Goal: Transaction & Acquisition: Purchase product/service

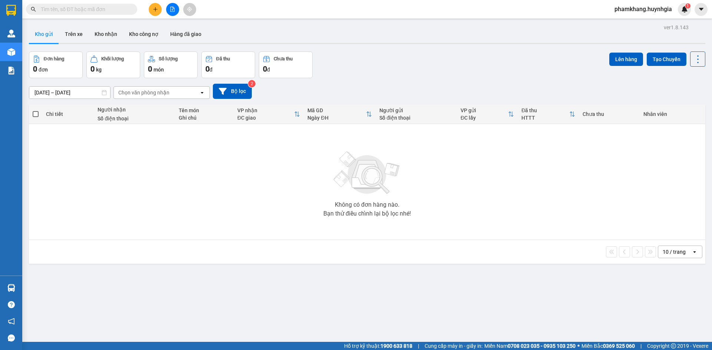
click at [112, 10] on input "text" at bounding box center [84, 9] width 87 height 8
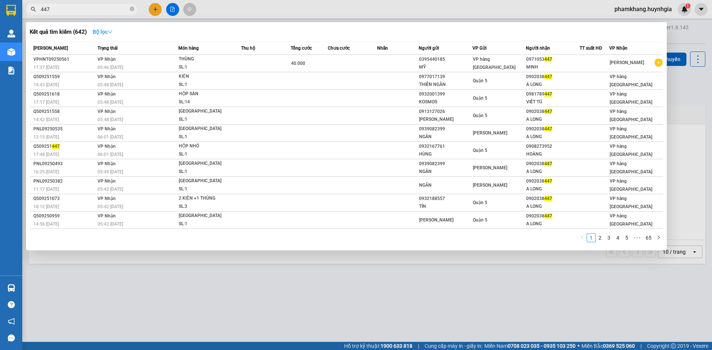
type input "447"
click at [92, 29] on button "Bộ lọc" at bounding box center [103, 32] width 32 height 12
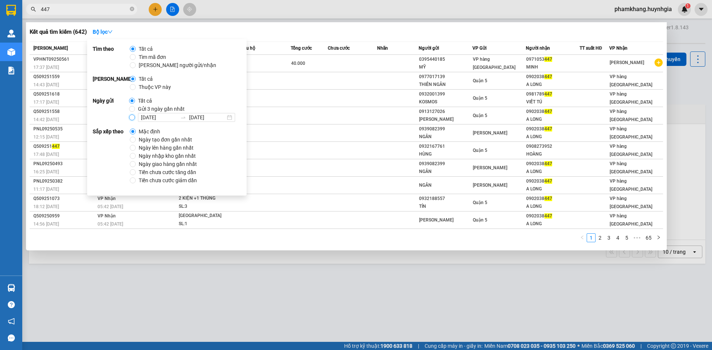
click at [130, 119] on input "[DATE] [DATE]" at bounding box center [132, 118] width 6 height 6
radio input "true"
radio input "false"
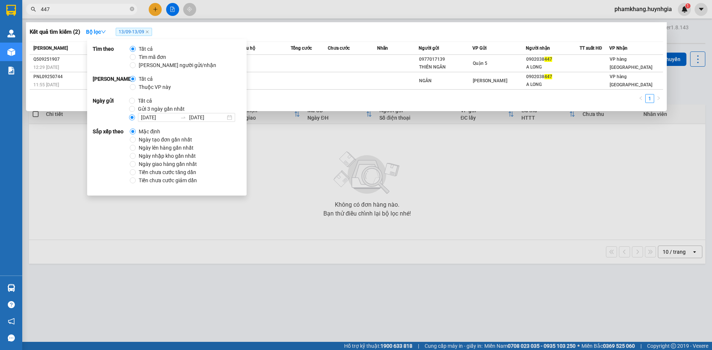
click at [387, 35] on div "Kết quả tìm kiếm ( 2 ) Bộ lọc 13/09 - 13/09" at bounding box center [346, 32] width 633 height 12
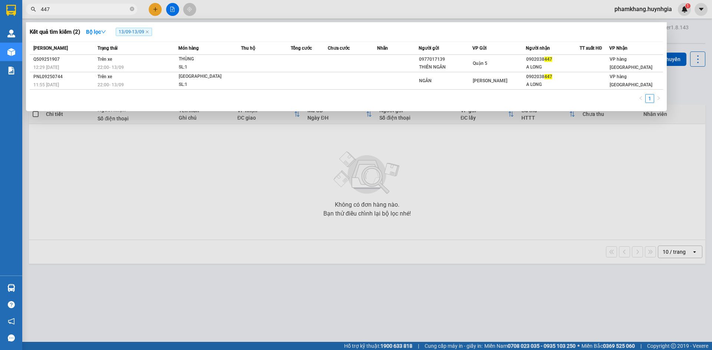
click at [94, 4] on span "447" at bounding box center [81, 9] width 111 height 11
click at [93, 9] on input "447" at bounding box center [84, 9] width 87 height 8
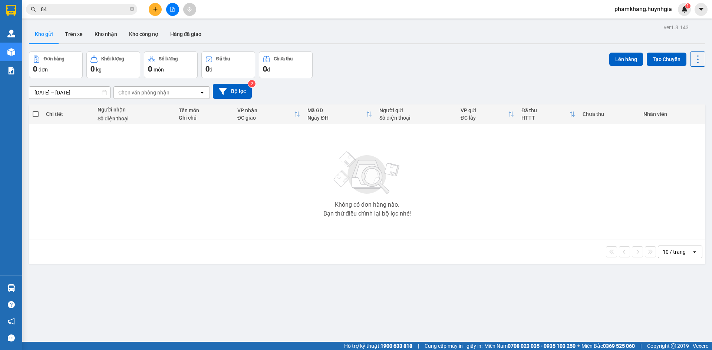
type input "841"
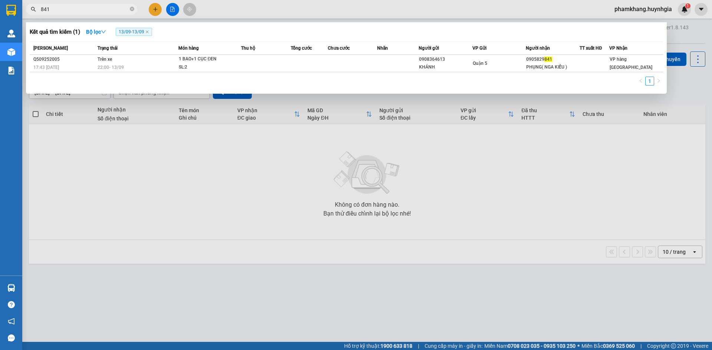
click at [132, 11] on icon "close-circle" at bounding box center [132, 9] width 4 height 4
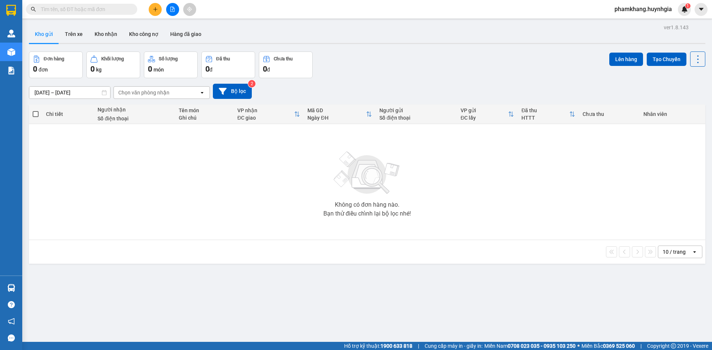
click at [119, 10] on input "text" at bounding box center [84, 9] width 87 height 8
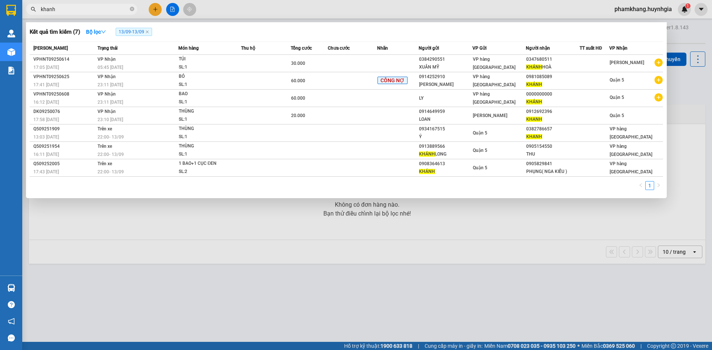
type input "khanh"
click at [234, 266] on div at bounding box center [356, 175] width 712 height 350
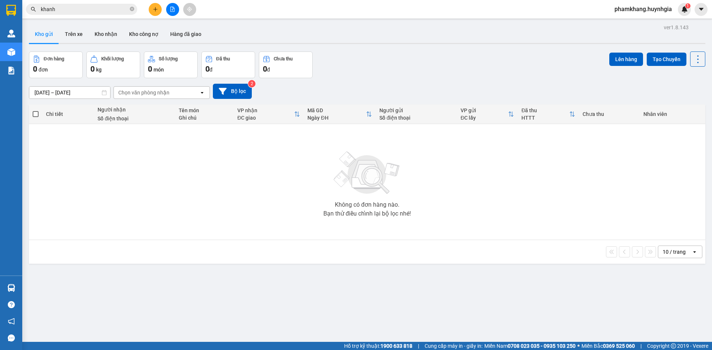
click at [168, 14] on button at bounding box center [172, 9] width 13 height 13
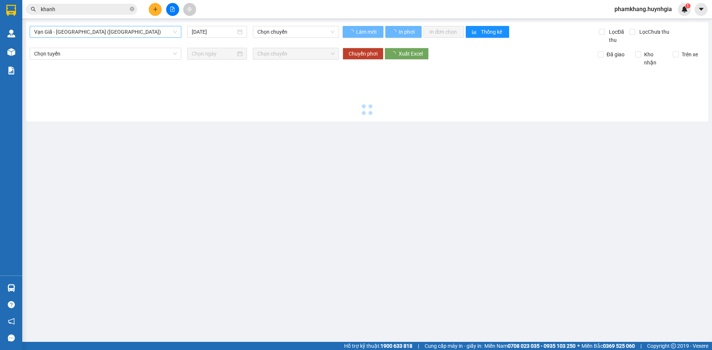
type input "[DATE]"
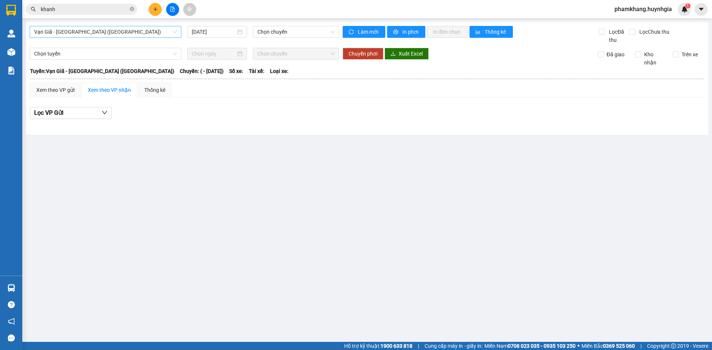
click at [66, 33] on span "Vạn Giã - [GEOGRAPHIC_DATA] ([GEOGRAPHIC_DATA])" at bounding box center [105, 31] width 143 height 11
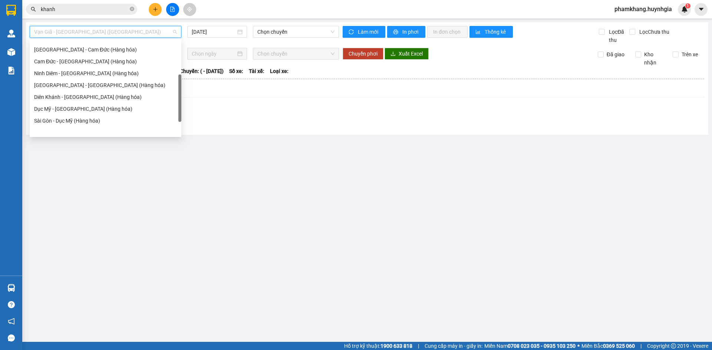
scroll to position [119, 0]
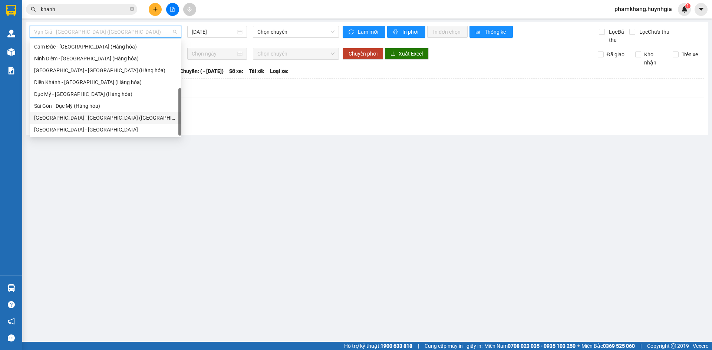
click at [85, 118] on div "[GEOGRAPHIC_DATA] - [GEOGRAPHIC_DATA] ([GEOGRAPHIC_DATA])" at bounding box center [105, 118] width 143 height 8
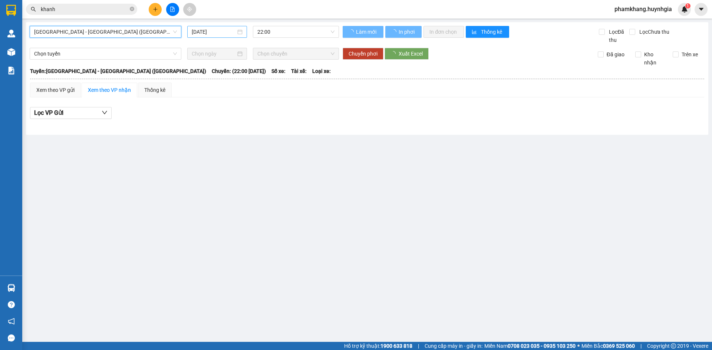
click at [212, 32] on input "[DATE]" at bounding box center [214, 32] width 44 height 8
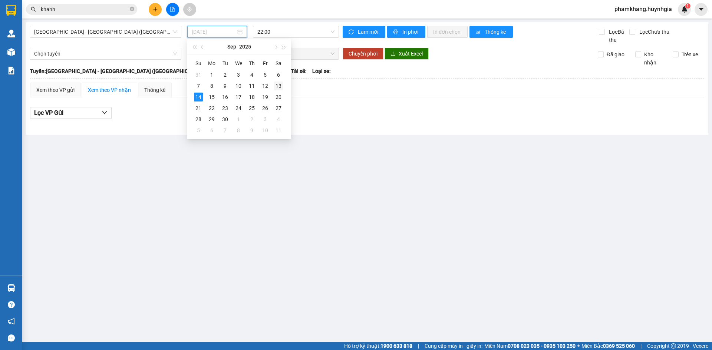
click at [276, 88] on div "13" at bounding box center [278, 86] width 9 height 9
type input "[DATE]"
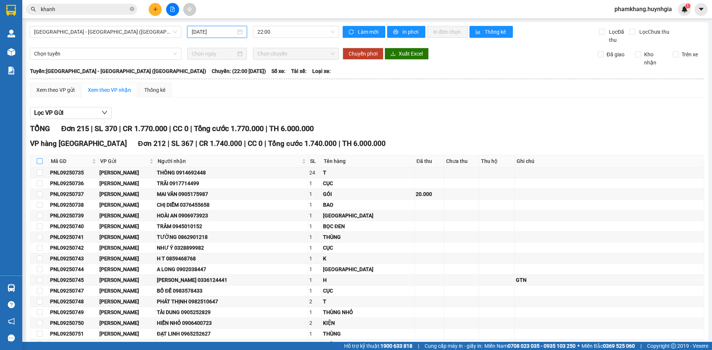
click at [39, 162] on input "checkbox" at bounding box center [40, 161] width 6 height 6
checkbox input "true"
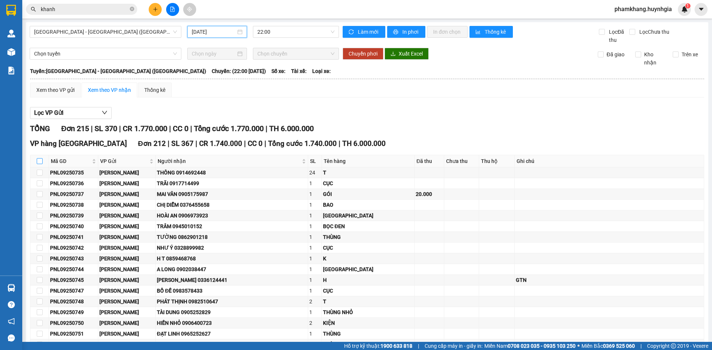
checkbox input "true"
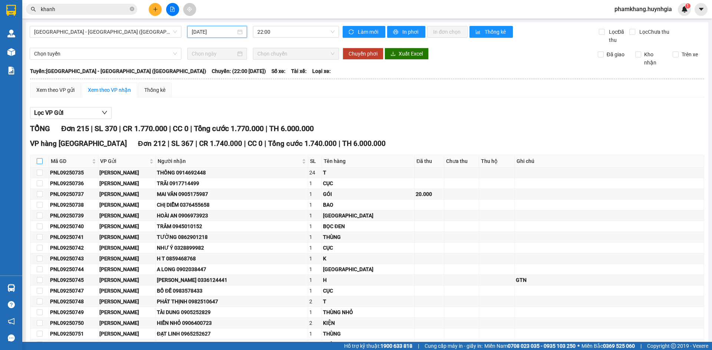
checkbox input "true"
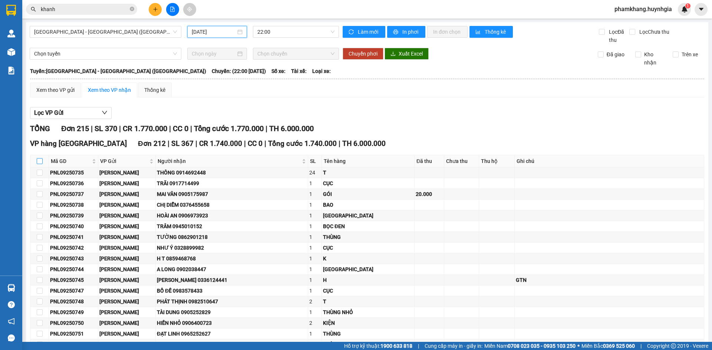
checkbox input "true"
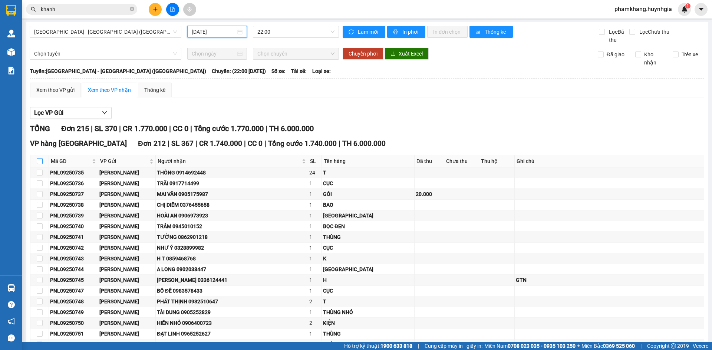
checkbox input "true"
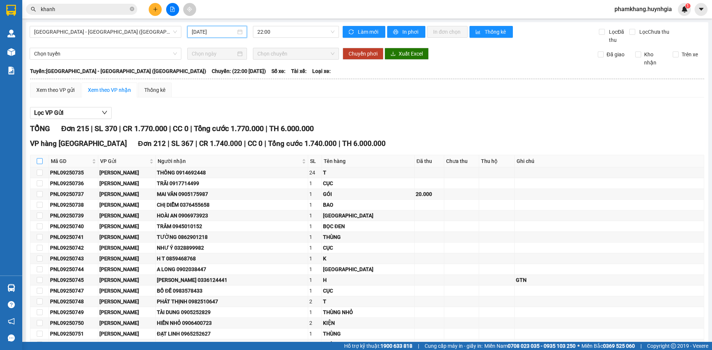
checkbox input "true"
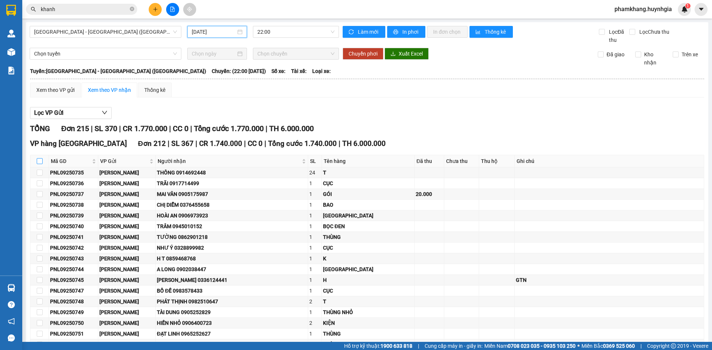
checkbox input "true"
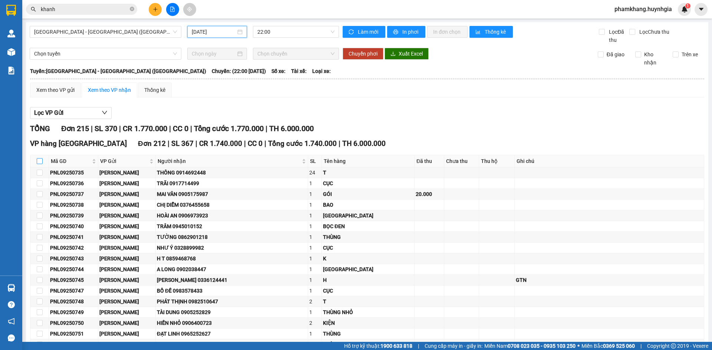
checkbox input "true"
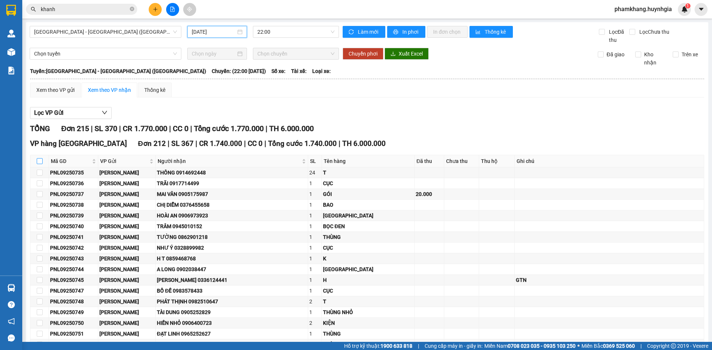
checkbox input "true"
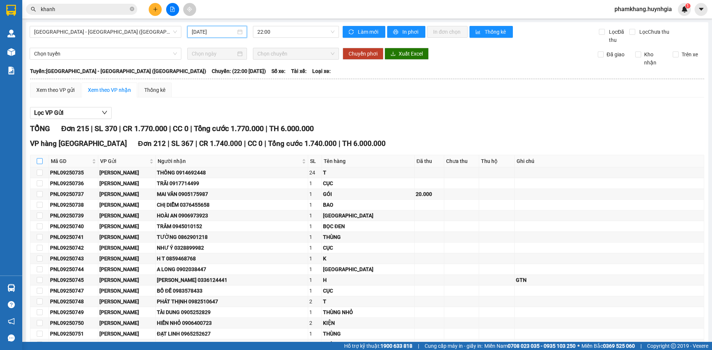
checkbox input "true"
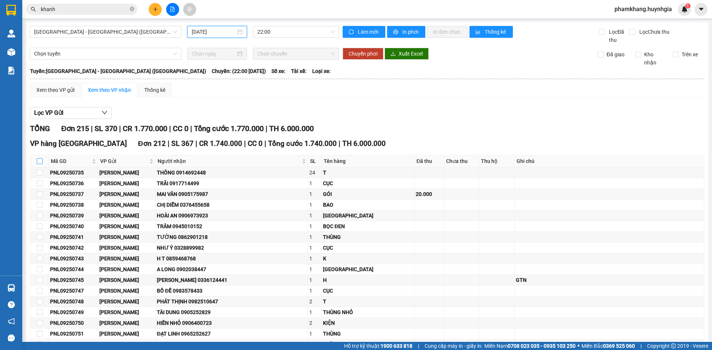
checkbox input "true"
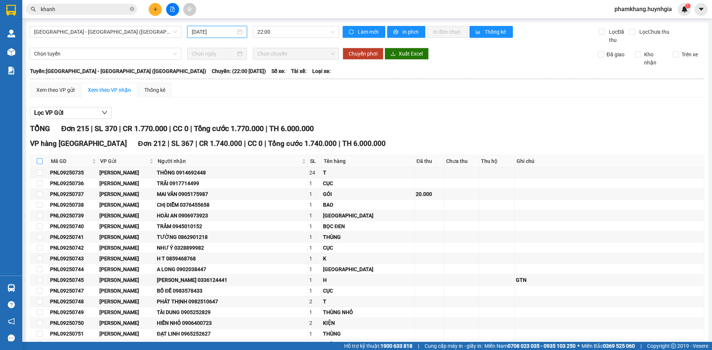
checkbox input "true"
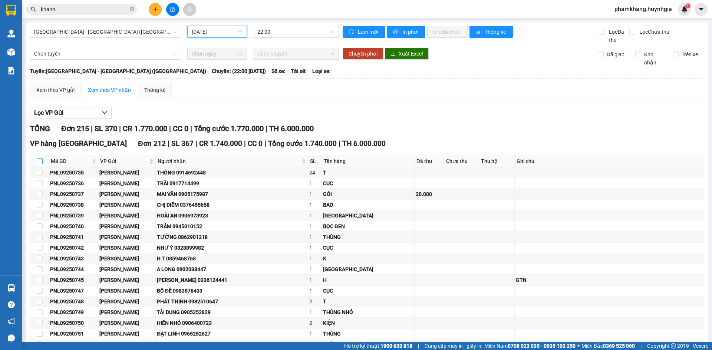
checkbox input "true"
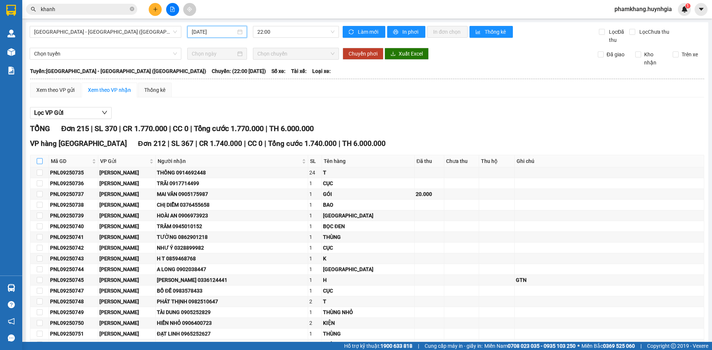
checkbox input "true"
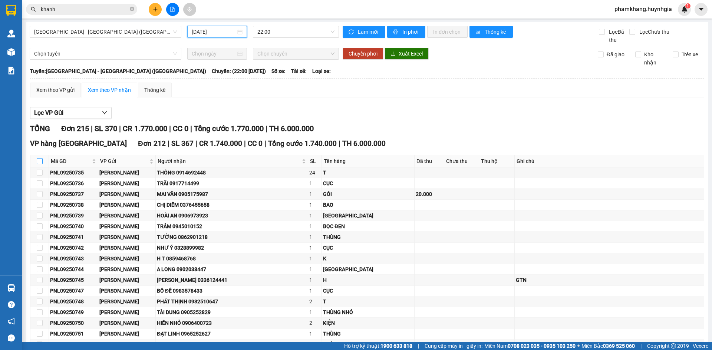
checkbox input "true"
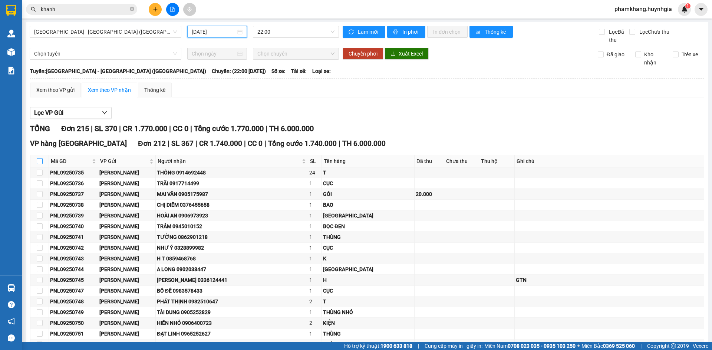
checkbox input "true"
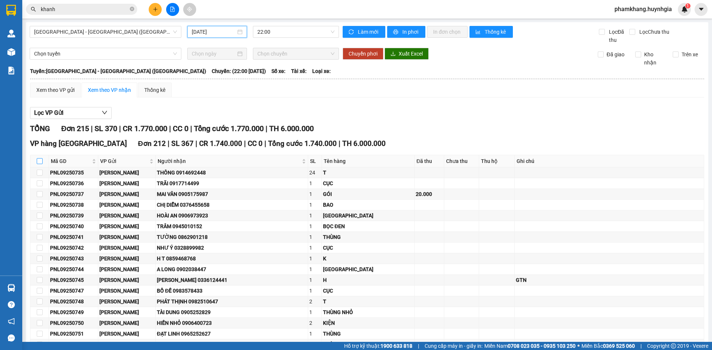
checkbox input "true"
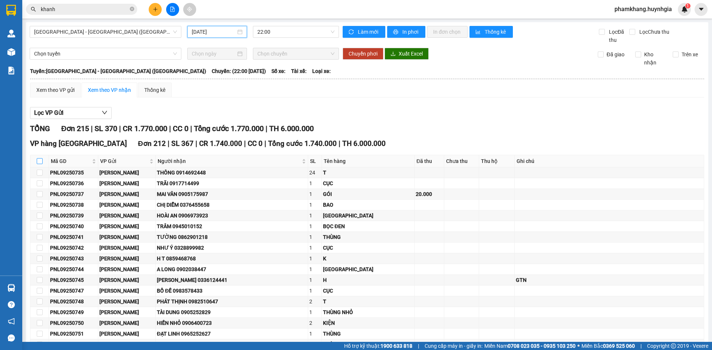
checkbox input "true"
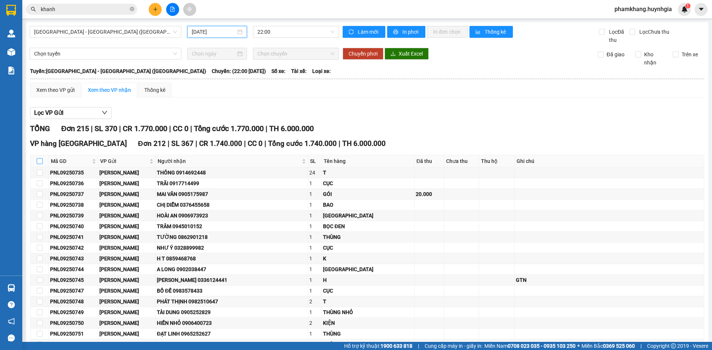
checkbox input "true"
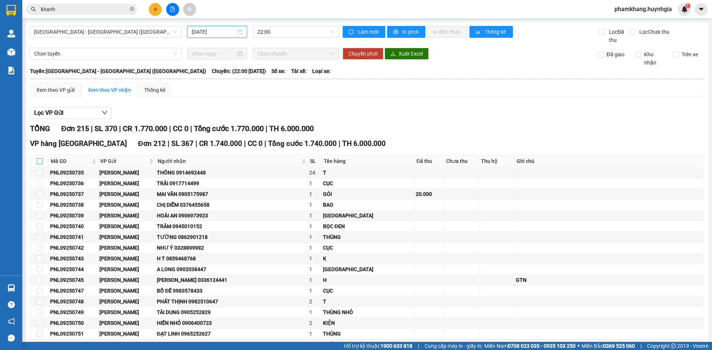
checkbox input "true"
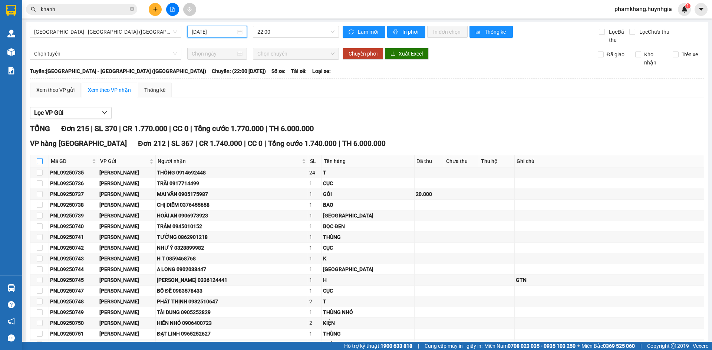
checkbox input "true"
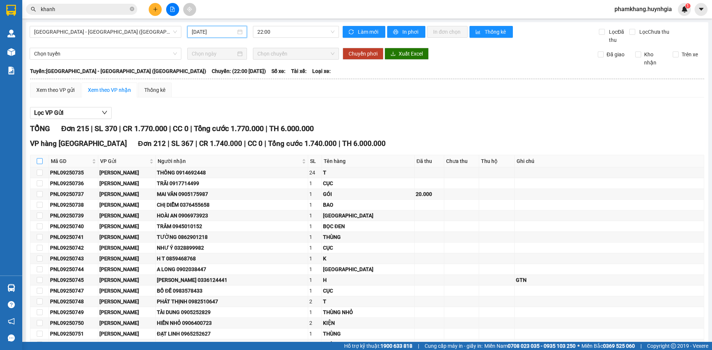
checkbox input "true"
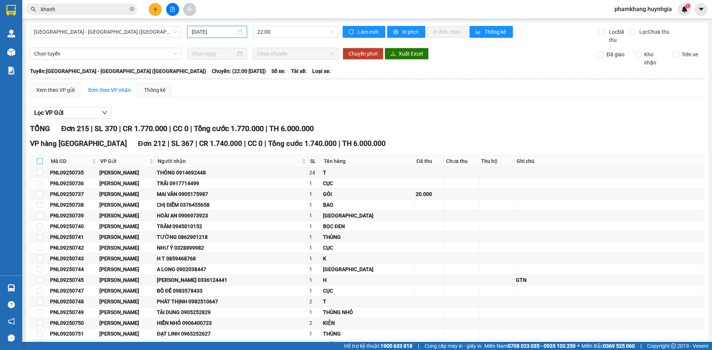
checkbox input "true"
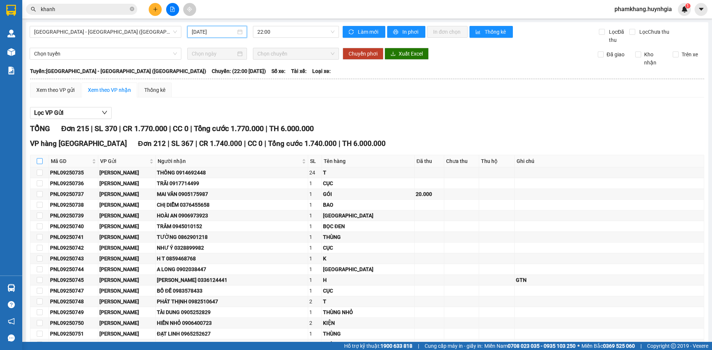
checkbox input "true"
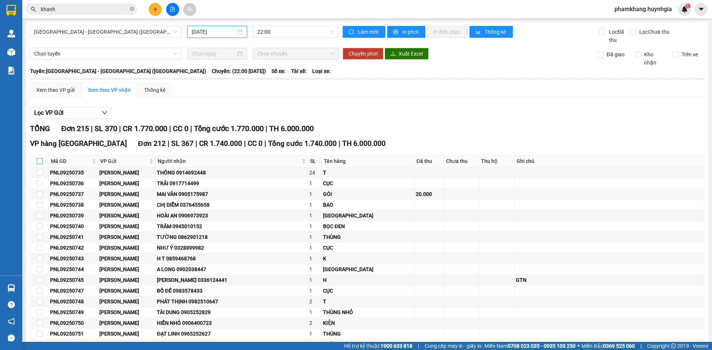
checkbox input "true"
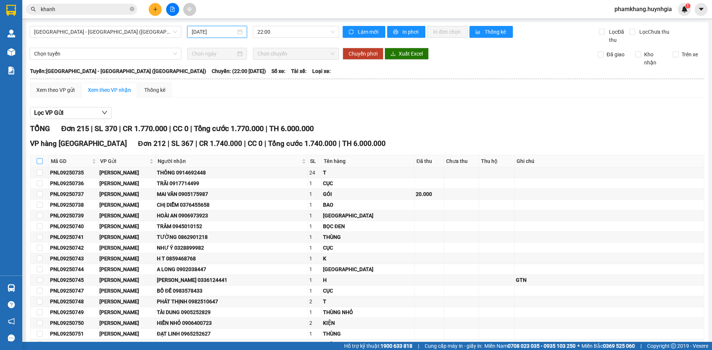
checkbox input "true"
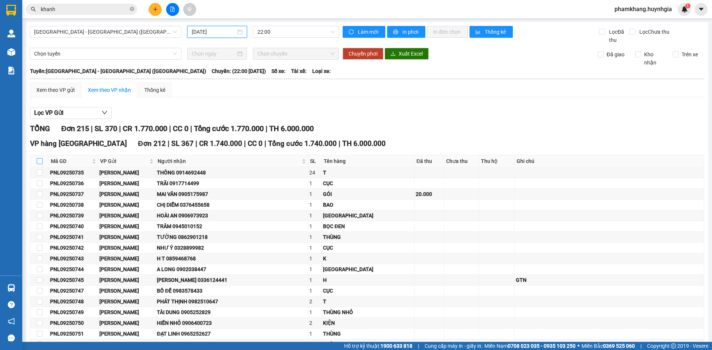
checkbox input "true"
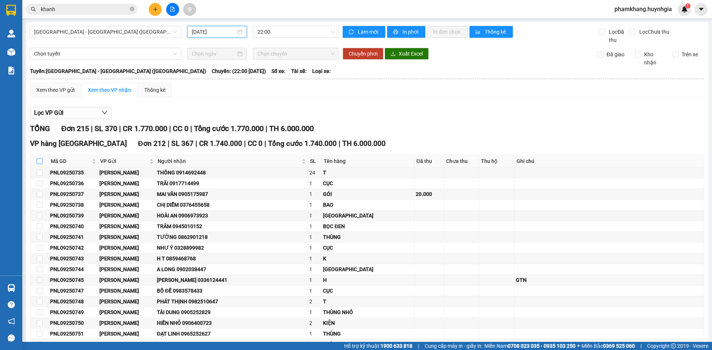
checkbox input "true"
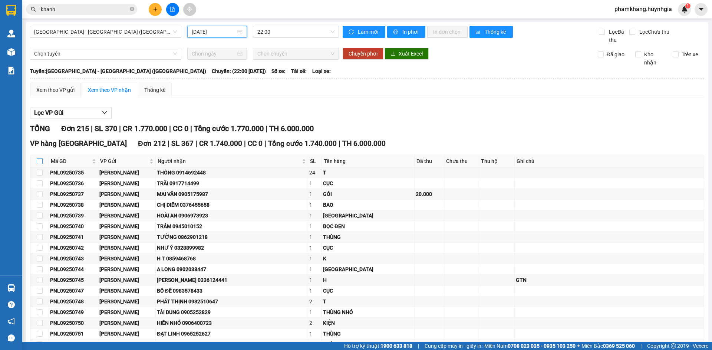
checkbox input "true"
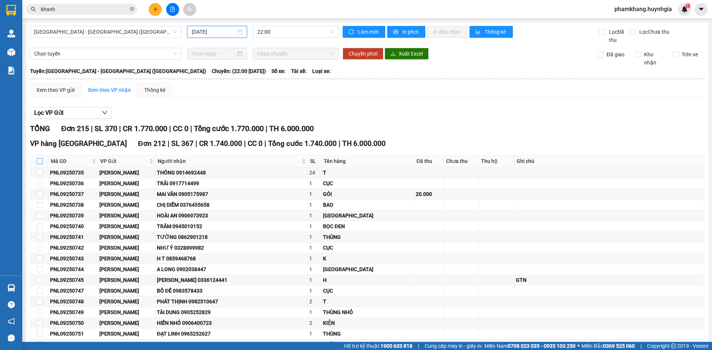
checkbox input "true"
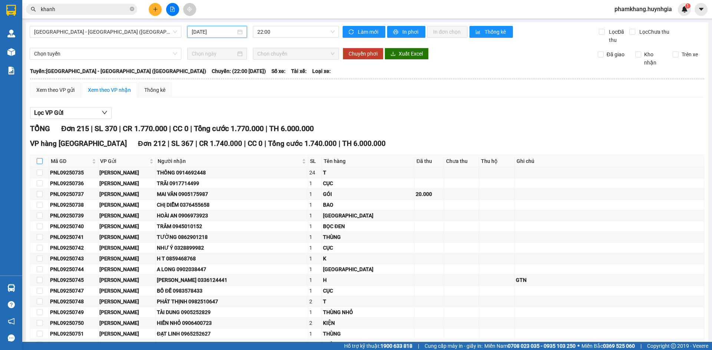
checkbox input "true"
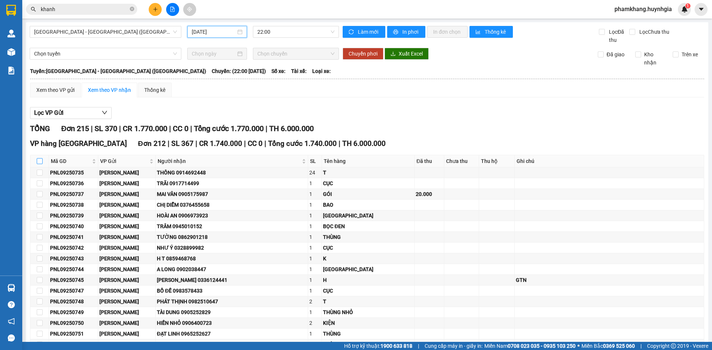
checkbox input "true"
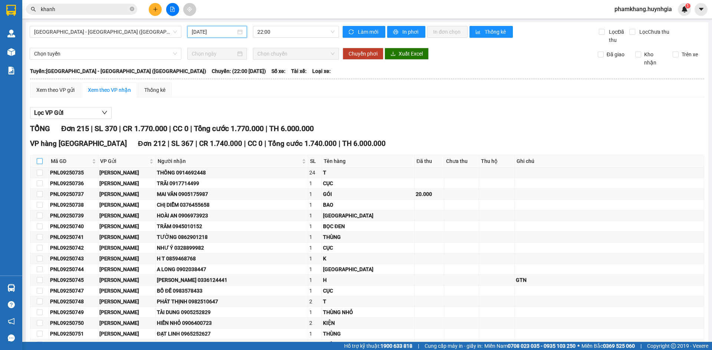
checkbox input "true"
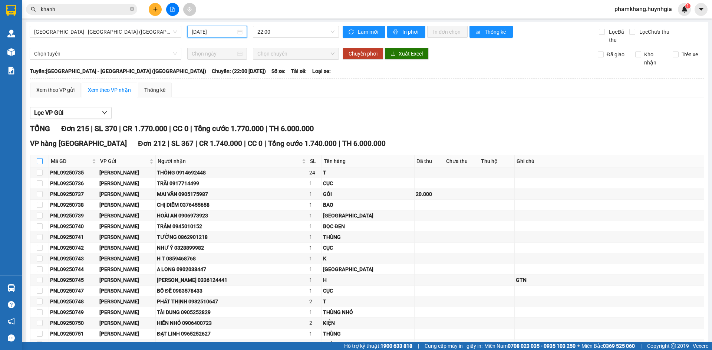
checkbox input "true"
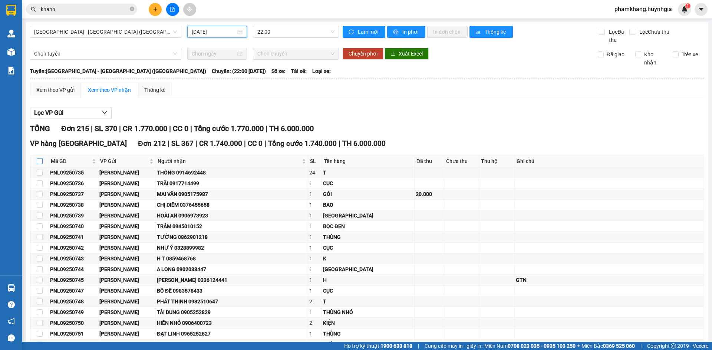
checkbox input "true"
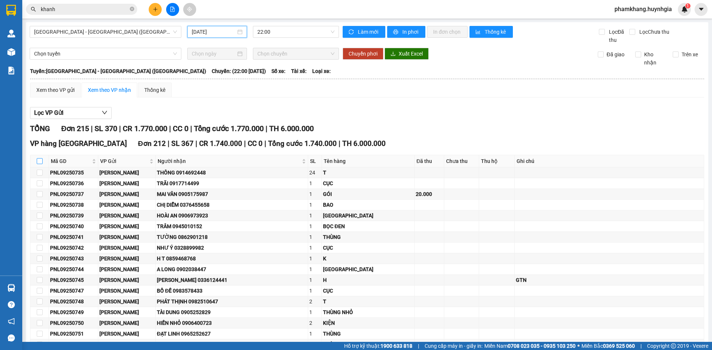
checkbox input "true"
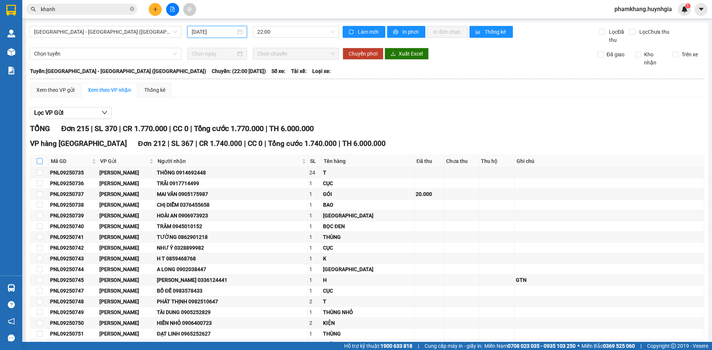
checkbox input "true"
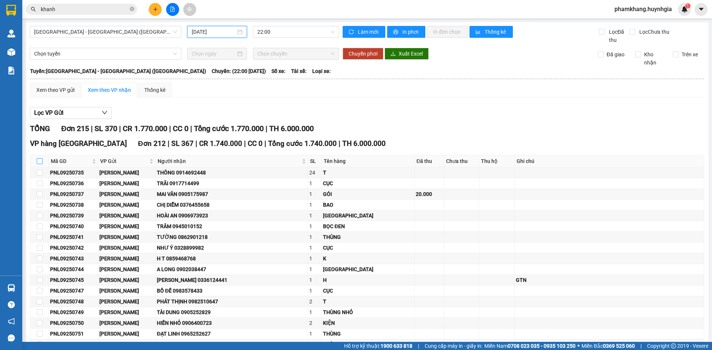
checkbox input "true"
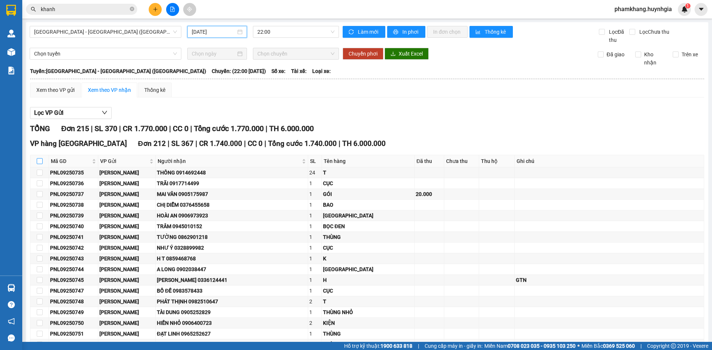
checkbox input "true"
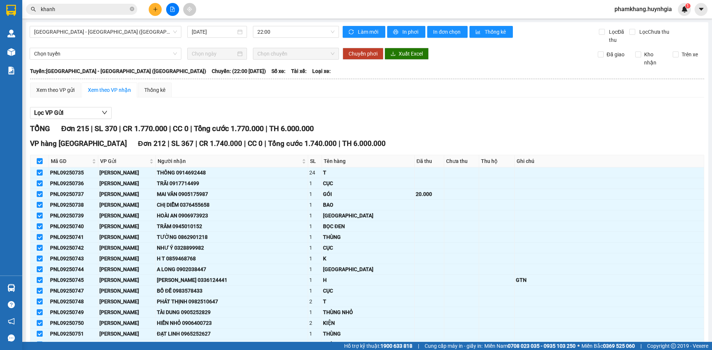
scroll to position [2287, 0]
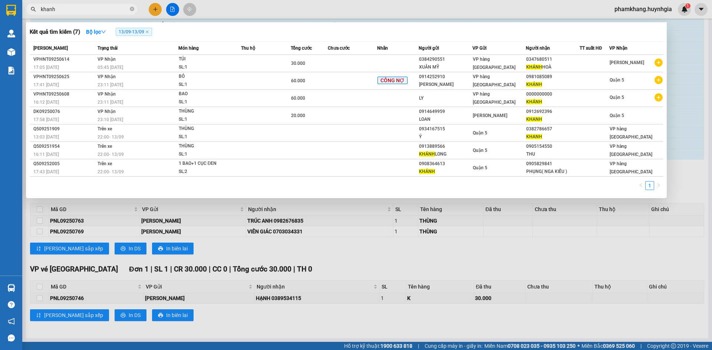
click at [85, 12] on input "khanh" at bounding box center [84, 9] width 87 height 8
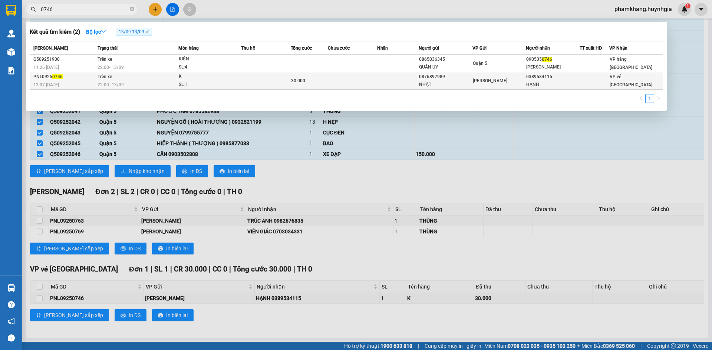
click at [569, 79] on div "0389534115" at bounding box center [552, 77] width 53 height 8
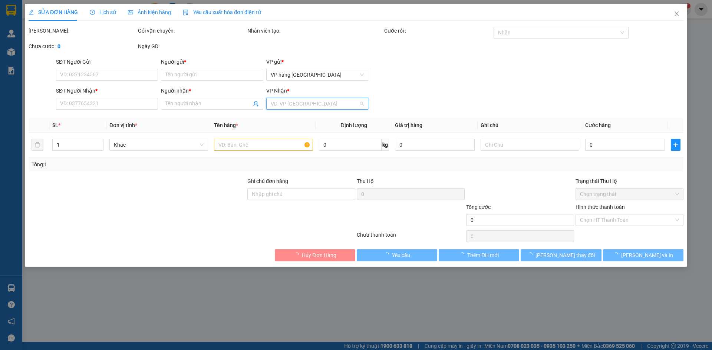
click at [317, 104] on input "search" at bounding box center [315, 103] width 88 height 11
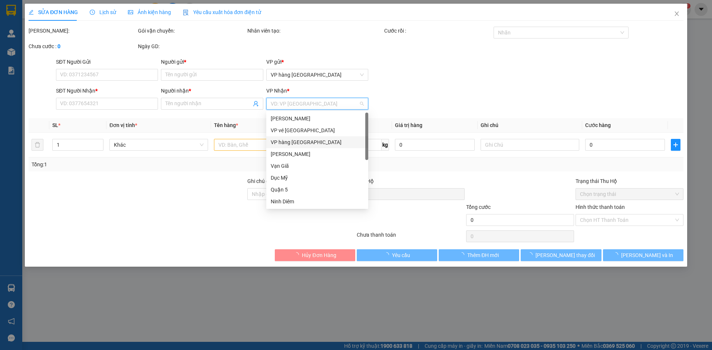
click at [294, 138] on div "VP hàng Nha Trang" at bounding box center [317, 142] width 102 height 12
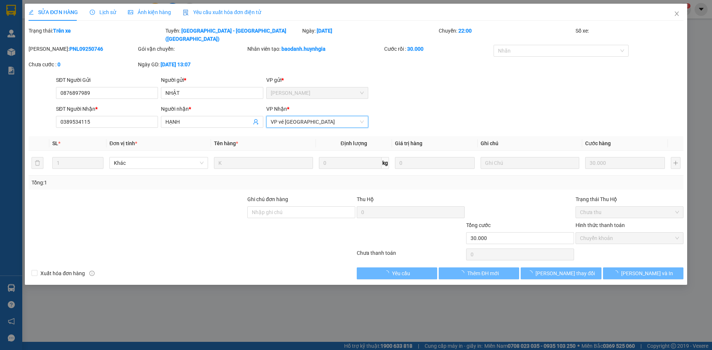
click at [350, 105] on div "VP Nhận *" at bounding box center [317, 109] width 102 height 8
click at [317, 117] on span "VP vé Nha Trang" at bounding box center [317, 121] width 93 height 11
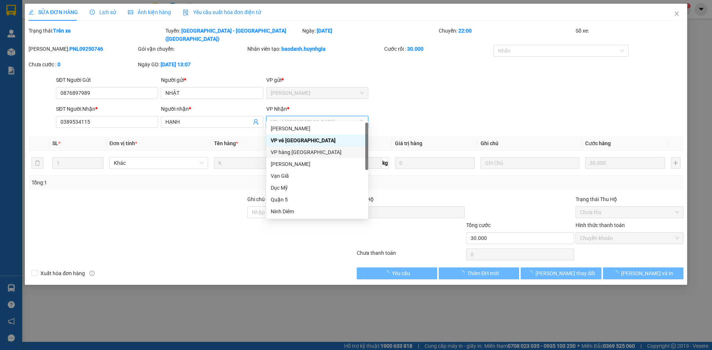
click at [291, 155] on div "VP hàng Nha Trang" at bounding box center [317, 152] width 93 height 8
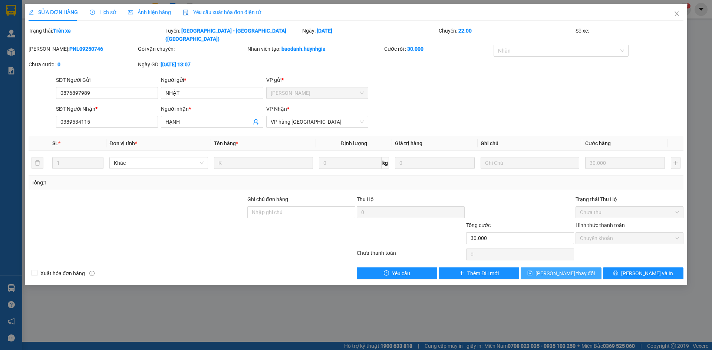
click at [576, 269] on span "Lưu thay đổi" at bounding box center [564, 273] width 59 height 8
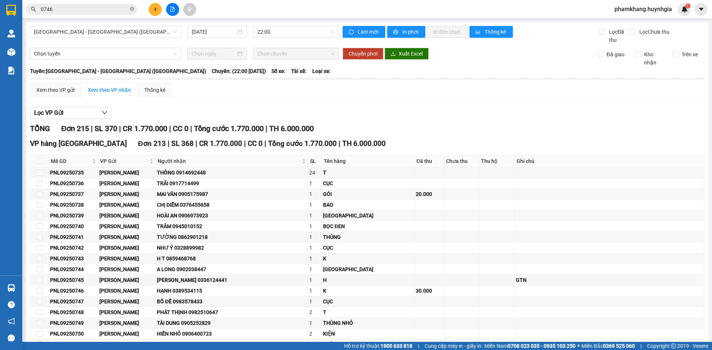
click at [43, 163] on th at bounding box center [39, 161] width 19 height 12
click at [38, 162] on input "checkbox" at bounding box center [40, 161] width 6 height 6
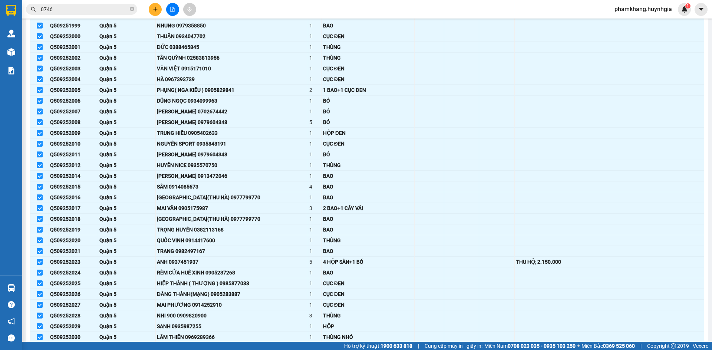
scroll to position [2231, 0]
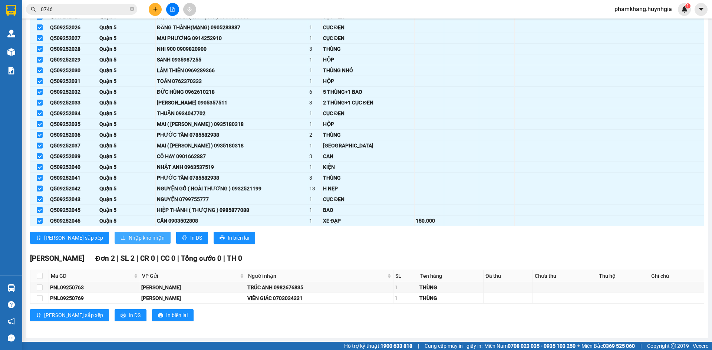
click at [129, 237] on span "Nhập kho nhận" at bounding box center [147, 238] width 36 height 8
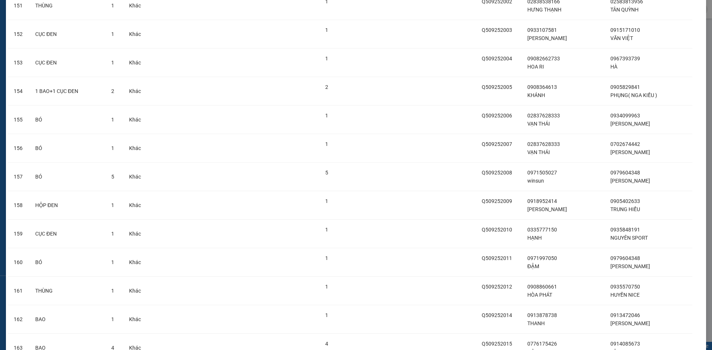
scroll to position [5846, 0]
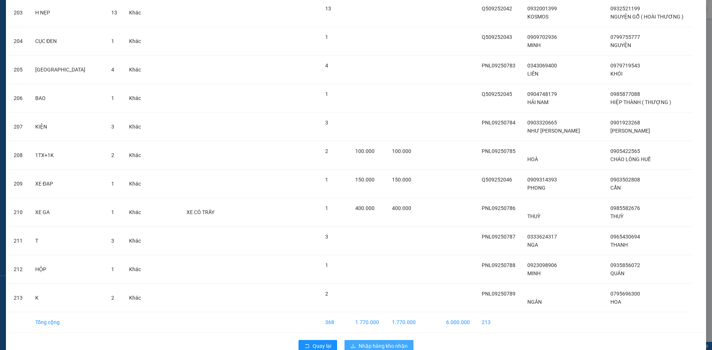
click at [384, 340] on button "Nhập hàng kho nhận" at bounding box center [378, 346] width 69 height 12
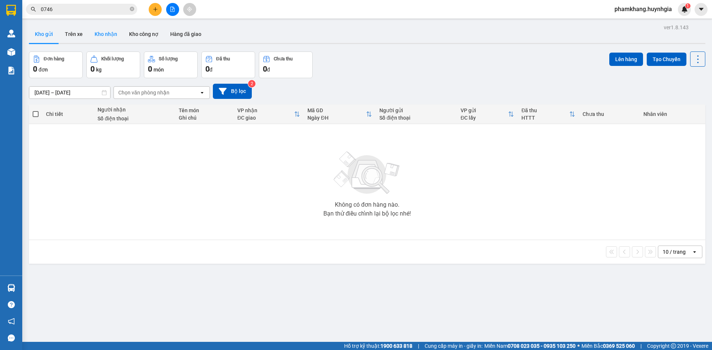
click at [103, 27] on button "Kho nhận" at bounding box center [106, 34] width 34 height 18
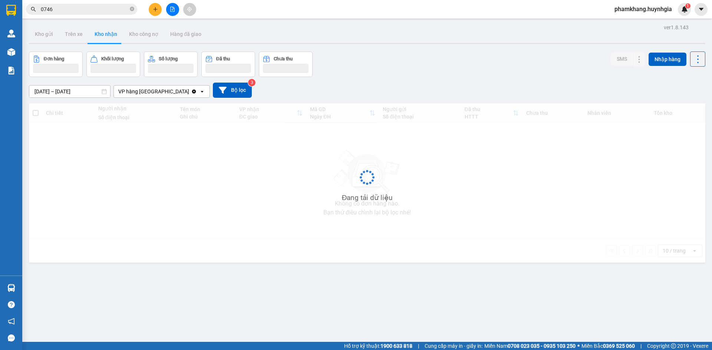
click at [84, 90] on input "12/09/2025 – 14/09/2025" at bounding box center [69, 92] width 81 height 12
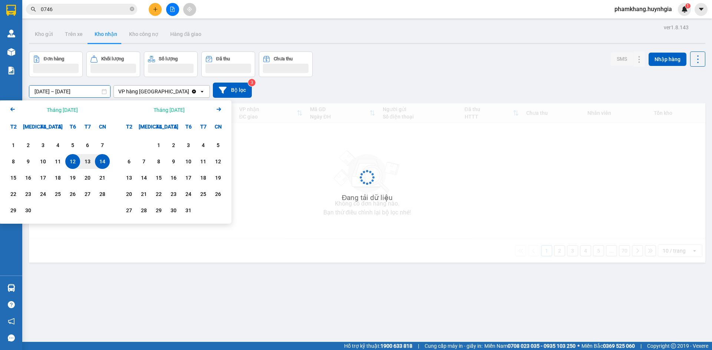
click at [99, 160] on div "14" at bounding box center [102, 161] width 10 height 9
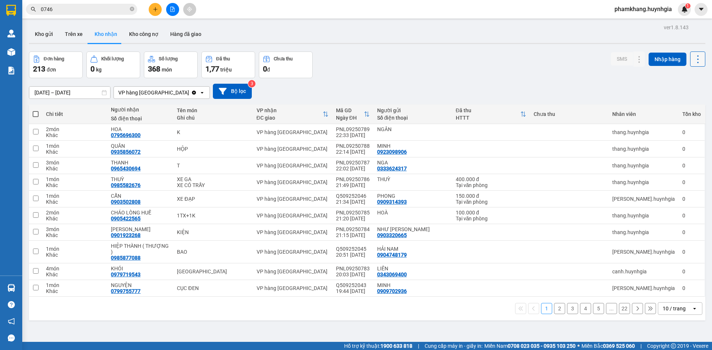
click at [692, 62] on icon at bounding box center [697, 59] width 10 height 10
click at [675, 80] on span "Xuất excel" at bounding box center [683, 79] width 24 height 7
click at [424, 51] on div "ver 1.8.143 Kho gửi Trên xe Kho nhận Kho công nợ Hàng đã giao Đơn hàng 213 đơn …" at bounding box center [367, 197] width 682 height 350
click at [172, 8] on icon "file-add" at bounding box center [172, 9] width 5 height 5
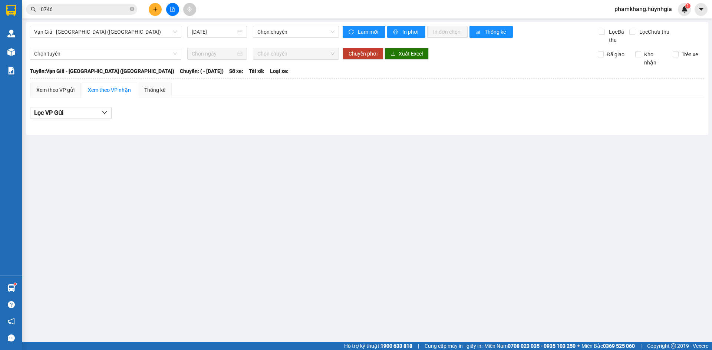
click at [122, 39] on div "Vạn Giã - Sài Gòn (Hàng hóa) 14/09/2025 Chọn chuyến" at bounding box center [184, 35] width 309 height 18
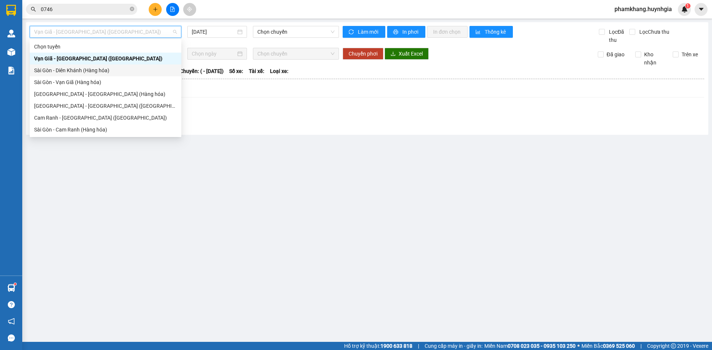
click at [120, 75] on div "Sài Gòn - Diên Khánh (Hàng hóa)" at bounding box center [106, 71] width 152 height 12
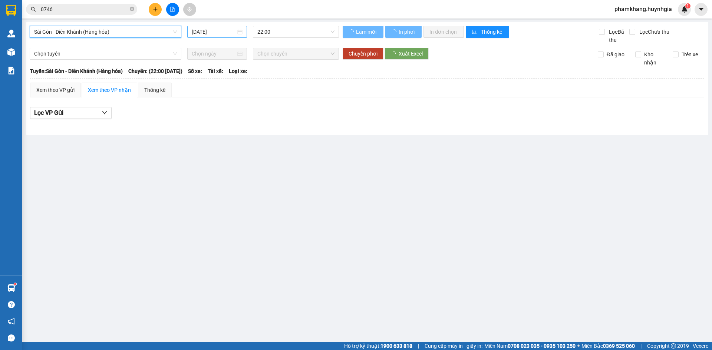
click at [217, 35] on input "14/09/2025" at bounding box center [214, 32] width 44 height 8
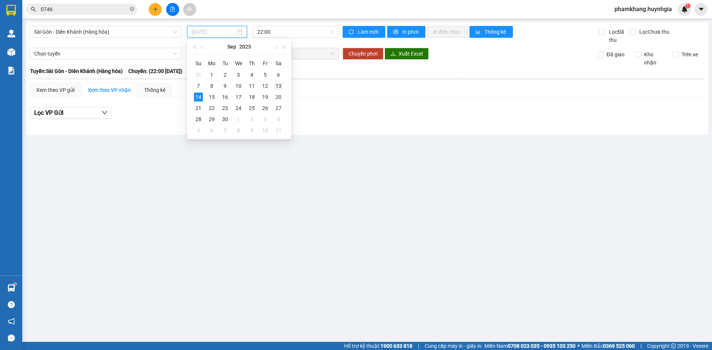
click at [278, 87] on div "13" at bounding box center [278, 86] width 9 height 9
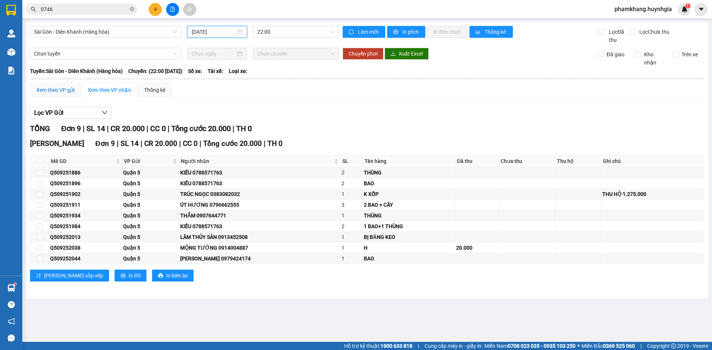
click at [67, 92] on div "Xem theo VP gửi" at bounding box center [55, 90] width 38 height 8
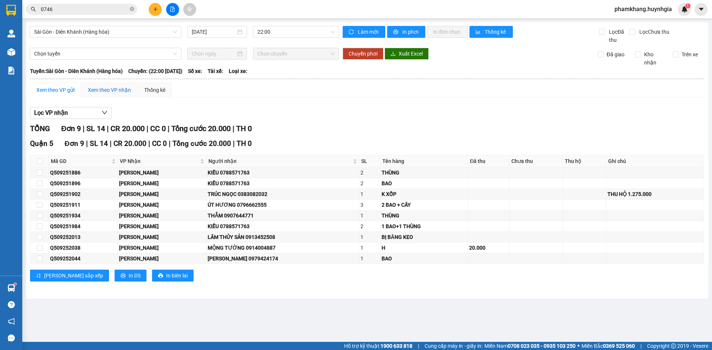
click at [101, 90] on div "Xem theo VP nhận" at bounding box center [109, 90] width 43 height 8
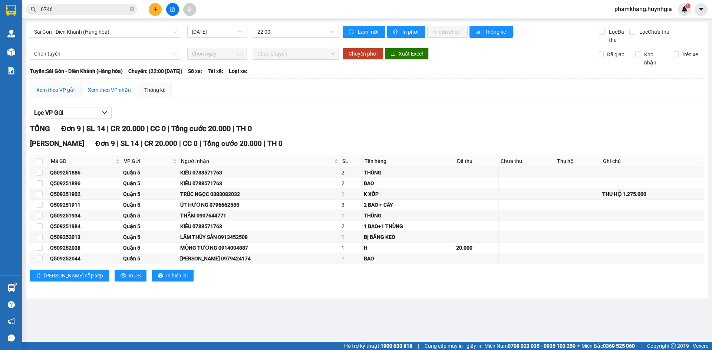
click at [57, 90] on div "Xem theo VP gửi" at bounding box center [55, 90] width 38 height 8
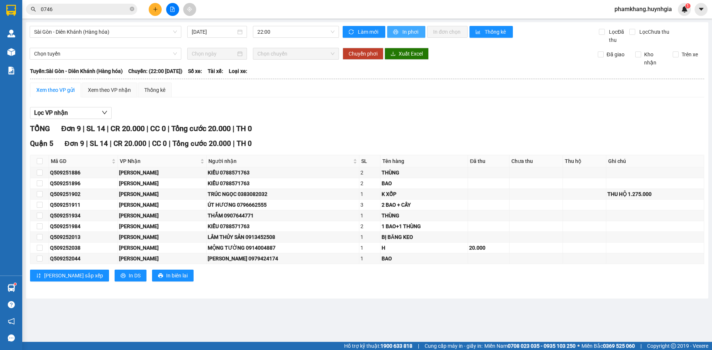
click at [413, 30] on span "In phơi" at bounding box center [410, 32] width 17 height 8
click at [129, 278] on span "In DS" at bounding box center [135, 276] width 12 height 8
click at [96, 13] on input "0746" at bounding box center [84, 9] width 87 height 8
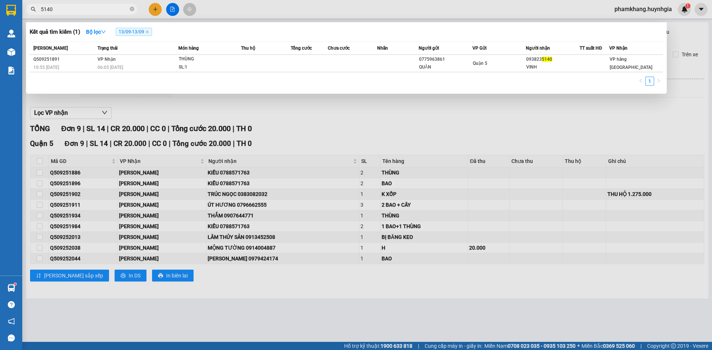
click at [432, 152] on div at bounding box center [356, 175] width 712 height 350
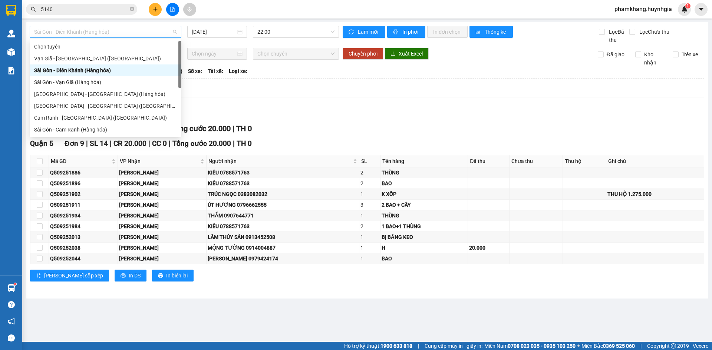
click at [105, 29] on span "Sài Gòn - Diên Khánh (Hàng hóa)" at bounding box center [105, 31] width 143 height 11
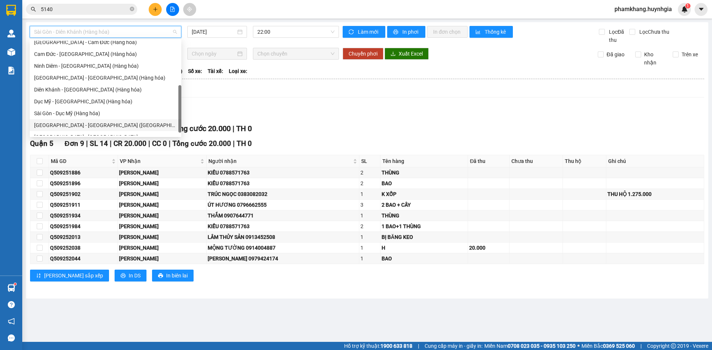
scroll to position [119, 0]
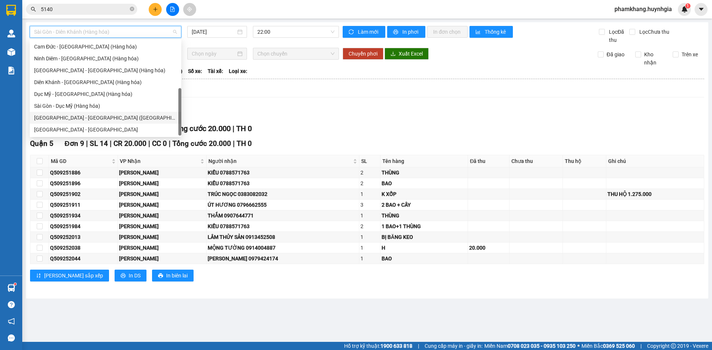
click at [120, 118] on div "Sài Gòn - Nha Trang (Hàng hóa)" at bounding box center [105, 118] width 143 height 8
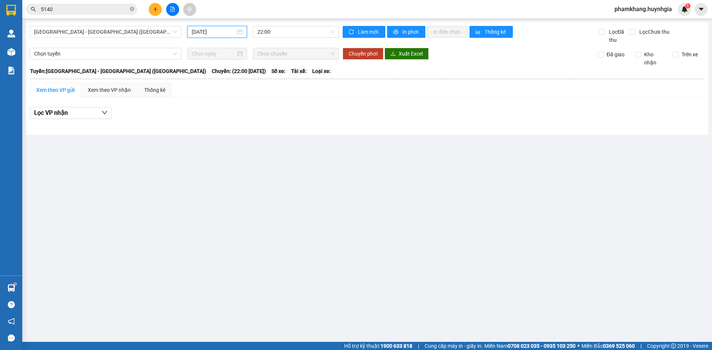
click at [209, 29] on input "14/09/2025" at bounding box center [214, 32] width 44 height 8
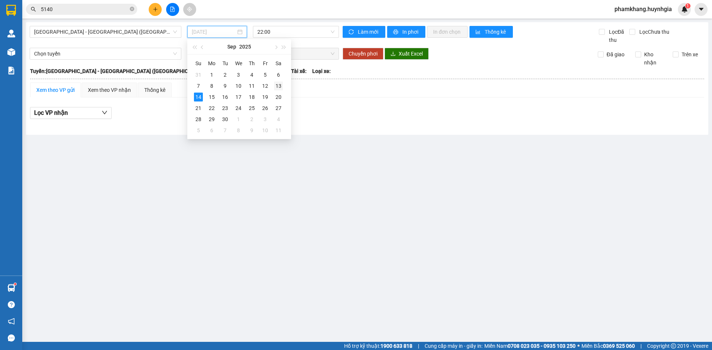
click at [275, 86] on div "13" at bounding box center [278, 86] width 9 height 9
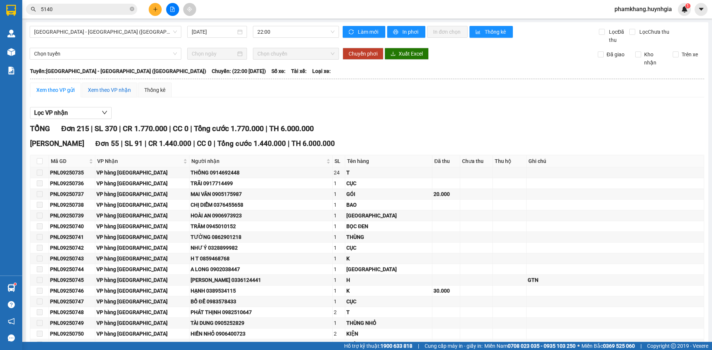
click at [109, 92] on div "Xem theo VP nhận" at bounding box center [109, 90] width 43 height 8
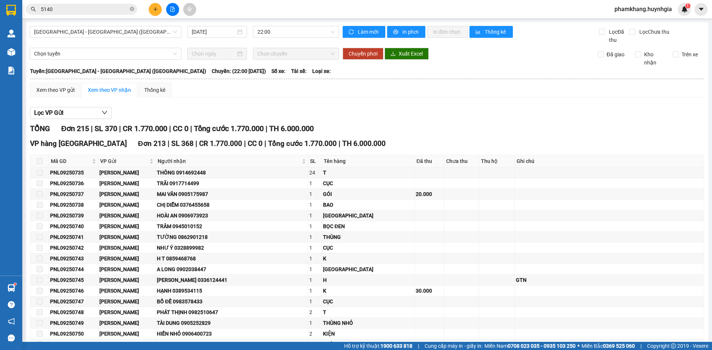
scroll to position [2231, 0]
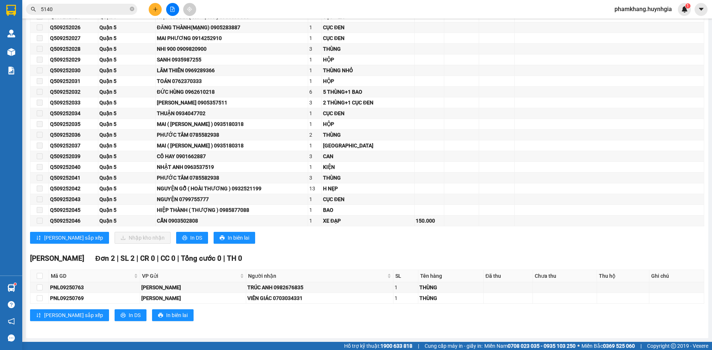
click at [71, 10] on input "5140" at bounding box center [84, 9] width 87 height 8
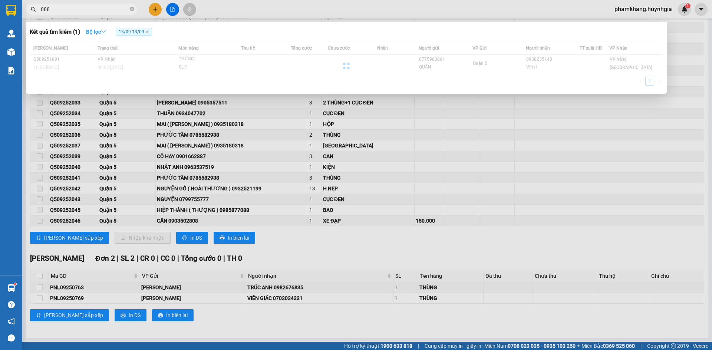
click at [93, 33] on strong "Bộ lọc" at bounding box center [96, 32] width 20 height 6
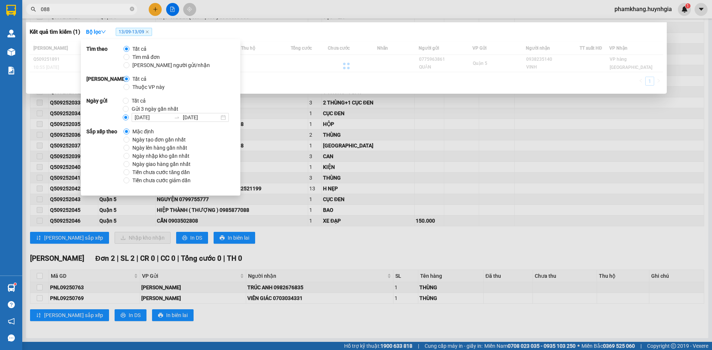
click at [132, 102] on span "Tất cả" at bounding box center [139, 101] width 20 height 8
click at [129, 102] on input "Tất cả" at bounding box center [126, 101] width 6 height 6
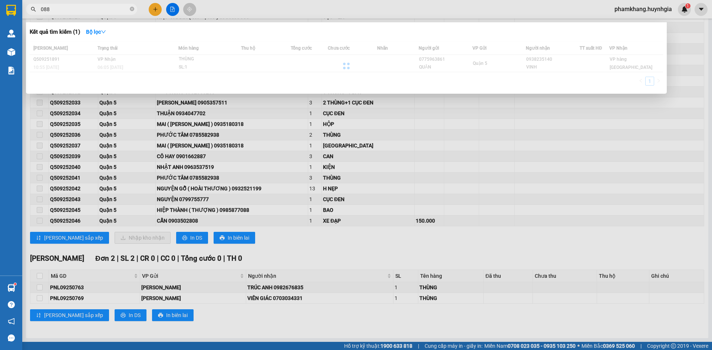
click at [94, 16] on div at bounding box center [356, 175] width 712 height 350
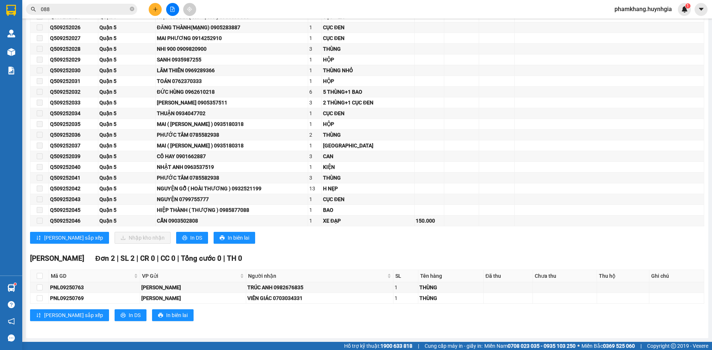
click at [91, 11] on input "088" at bounding box center [84, 9] width 87 height 8
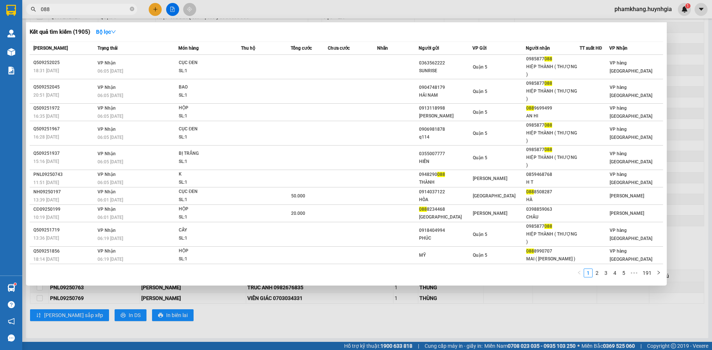
click at [57, 9] on input "088" at bounding box center [84, 9] width 87 height 8
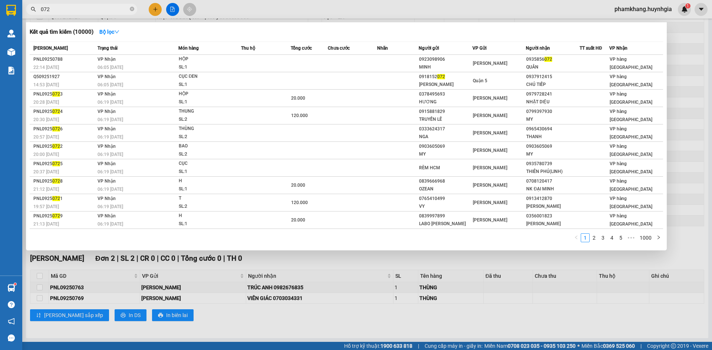
click at [62, 10] on input "072" at bounding box center [84, 9] width 87 height 8
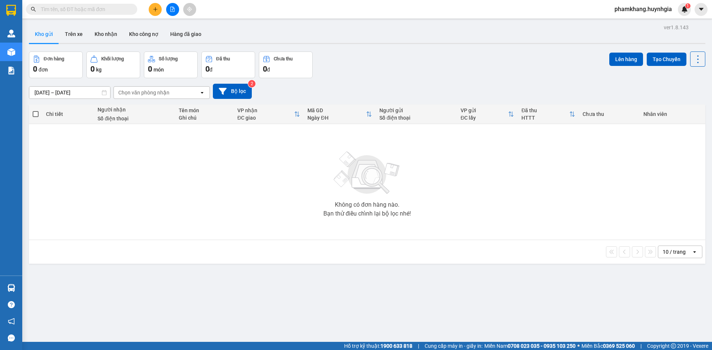
click at [108, 14] on span at bounding box center [81, 9] width 111 height 11
click at [45, 11] on input "text" at bounding box center [84, 9] width 87 height 8
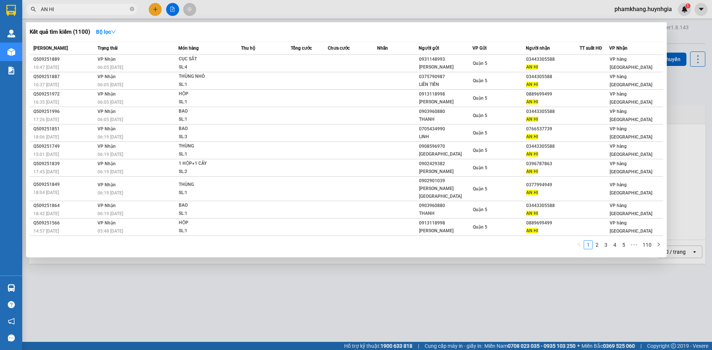
click at [72, 10] on input "AN HI" at bounding box center [84, 9] width 87 height 8
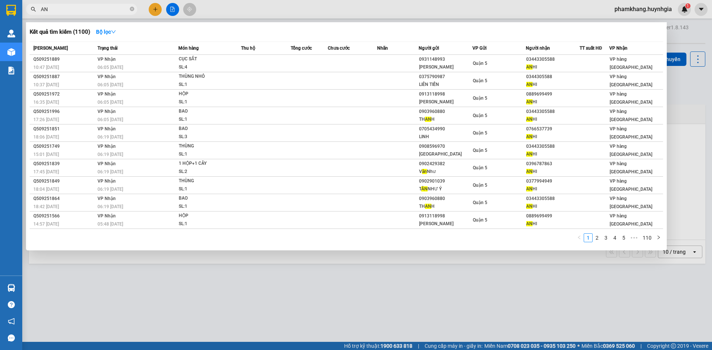
type input "A"
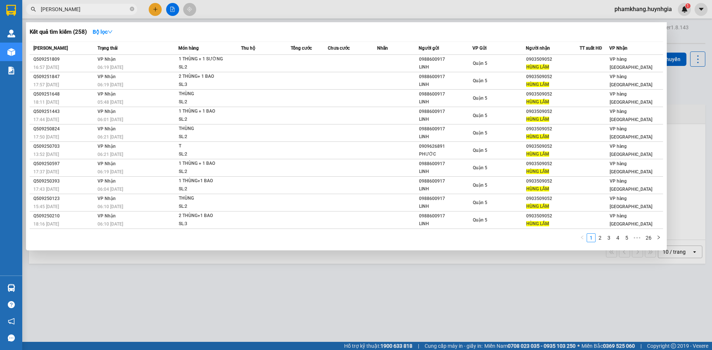
click at [81, 4] on span "HUNG LAM" at bounding box center [81, 9] width 111 height 11
click at [75, 8] on input "HUNG LAM" at bounding box center [84, 9] width 87 height 8
type input "H"
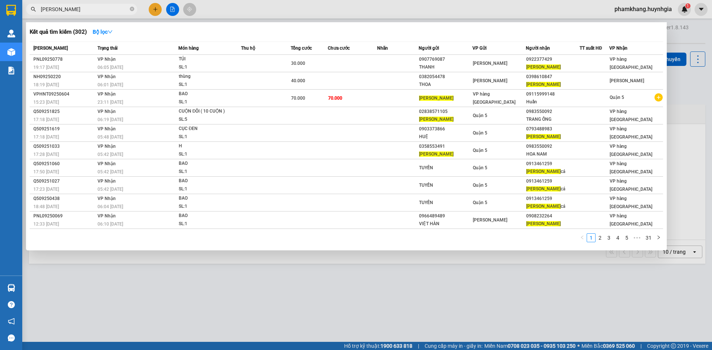
click at [72, 9] on input "[PERSON_NAME]" at bounding box center [84, 9] width 87 height 8
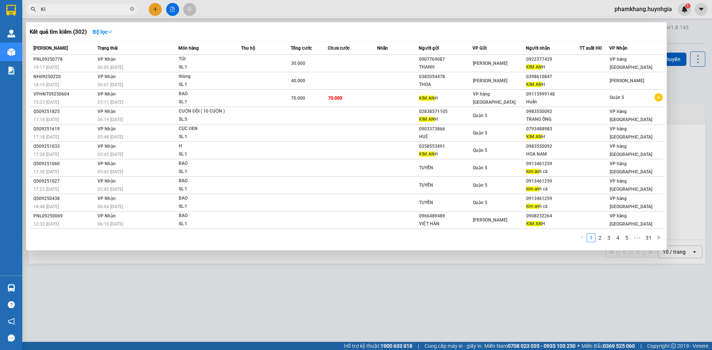
type input "K"
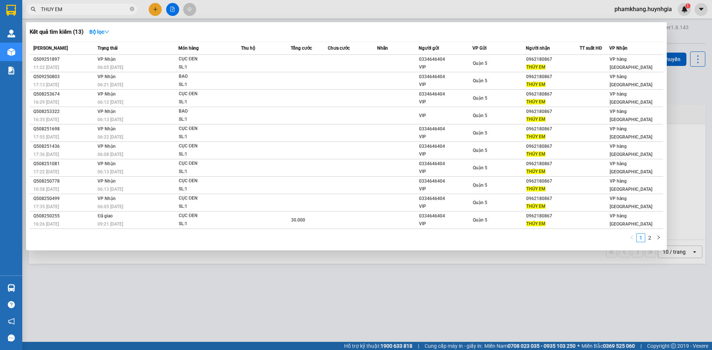
click at [72, 12] on input "THUY EM" at bounding box center [84, 9] width 87 height 8
type input "T"
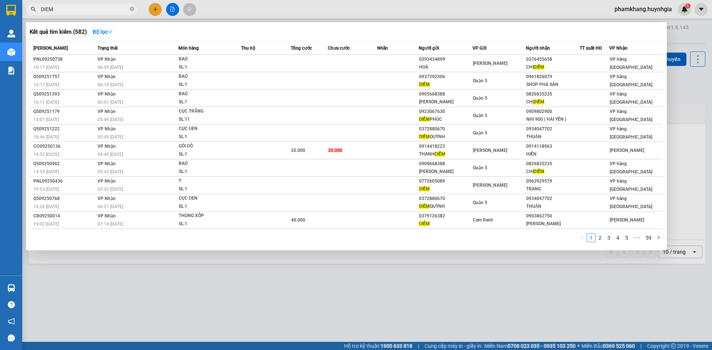
click at [67, 9] on input "DIEM" at bounding box center [84, 9] width 87 height 8
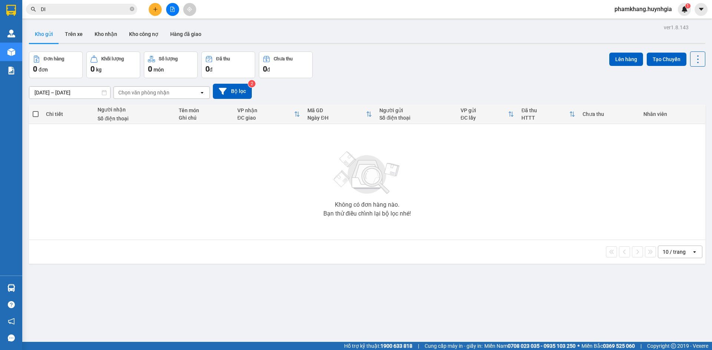
type input "D"
click at [67, 9] on input "text" at bounding box center [84, 9] width 87 height 8
click at [73, 13] on input "text" at bounding box center [84, 9] width 87 height 8
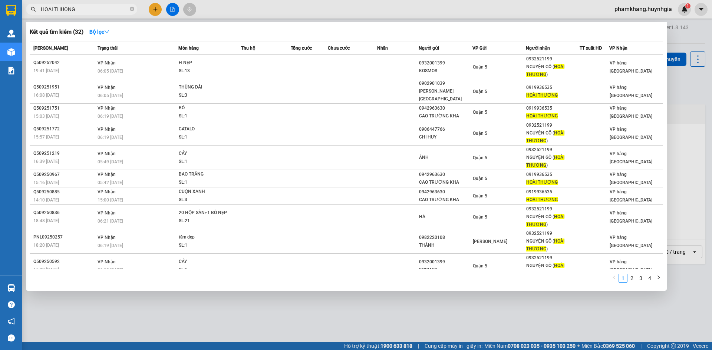
click at [92, 11] on input "HOAI THUONG" at bounding box center [84, 9] width 87 height 8
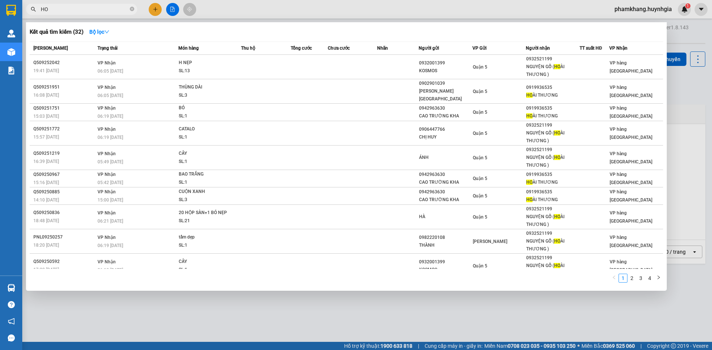
type input "H"
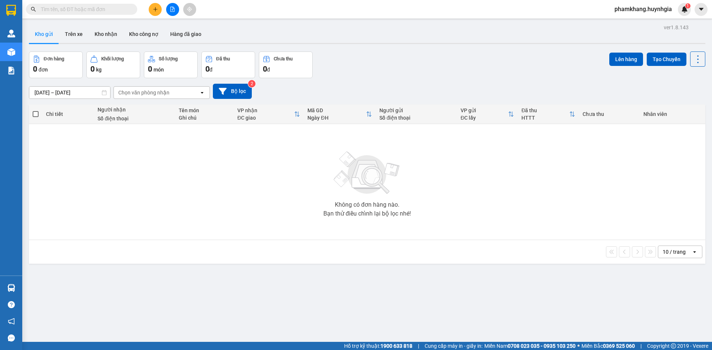
type input "2"
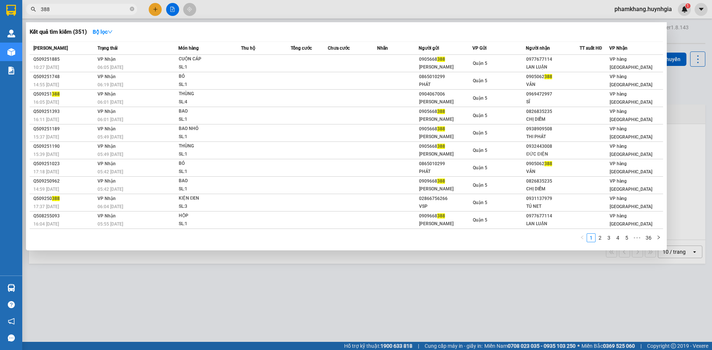
drag, startPoint x: 67, startPoint y: 8, endPoint x: 64, endPoint y: 4, distance: 5.3
click at [67, 8] on input "388" at bounding box center [84, 9] width 87 height 8
type input "3"
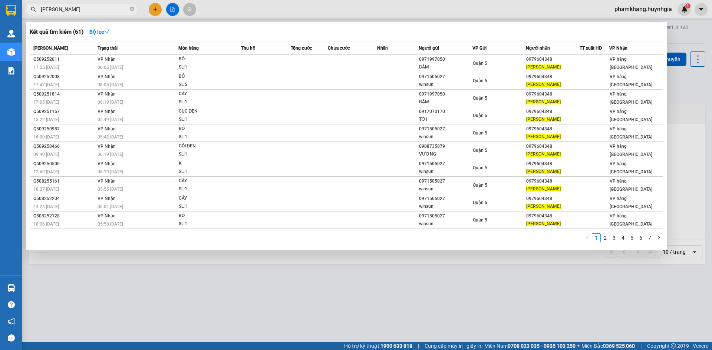
click at [83, 7] on input "[PERSON_NAME]" at bounding box center [84, 9] width 87 height 8
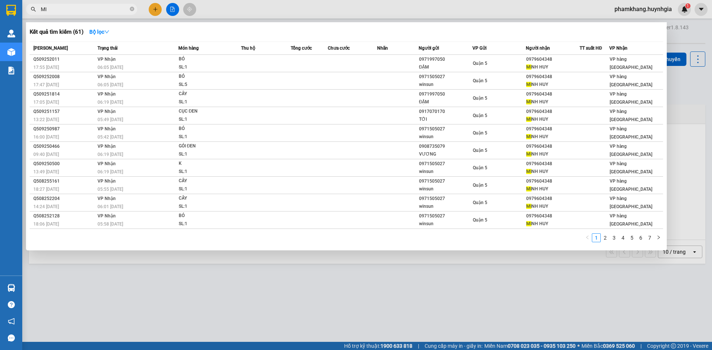
type input "M"
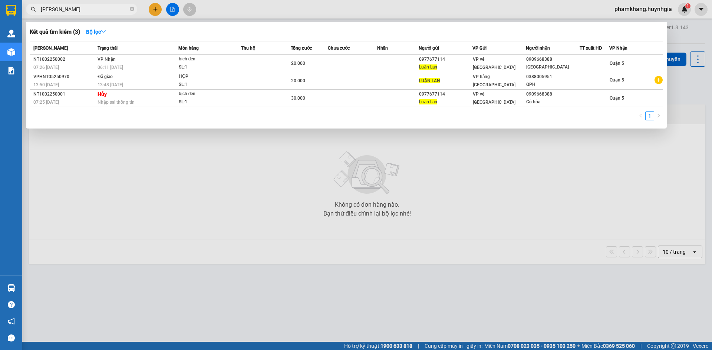
click at [103, 12] on input "LUAN LAN" at bounding box center [84, 9] width 87 height 8
type input "L"
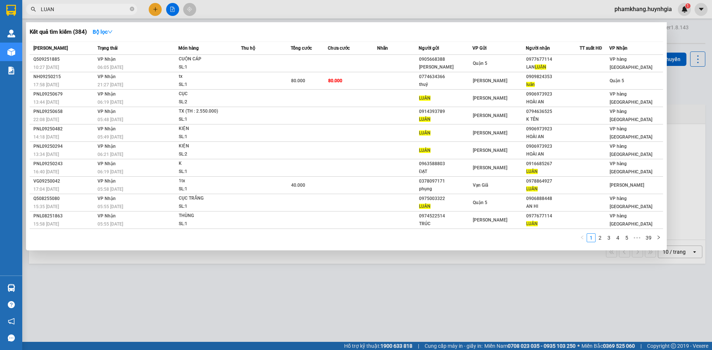
click at [84, 9] on input "LUAN" at bounding box center [84, 9] width 87 height 8
type input "L"
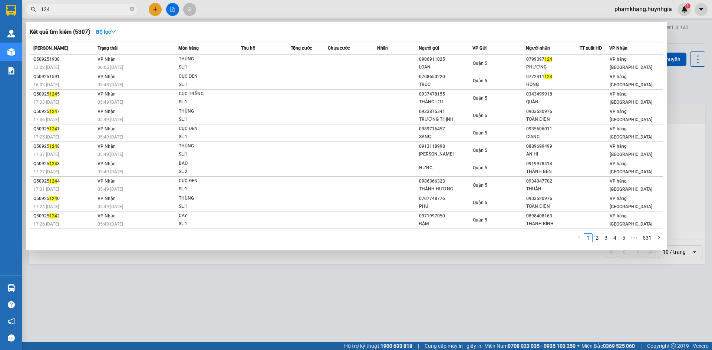
click at [70, 8] on input "124" at bounding box center [84, 9] width 87 height 8
type input "1"
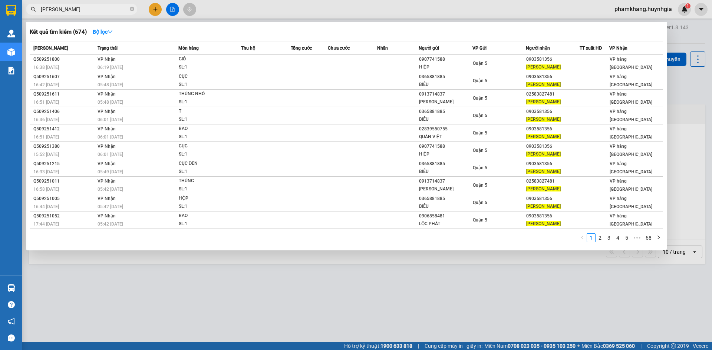
click at [77, 12] on input "HUU DOAN" at bounding box center [84, 9] width 87 height 8
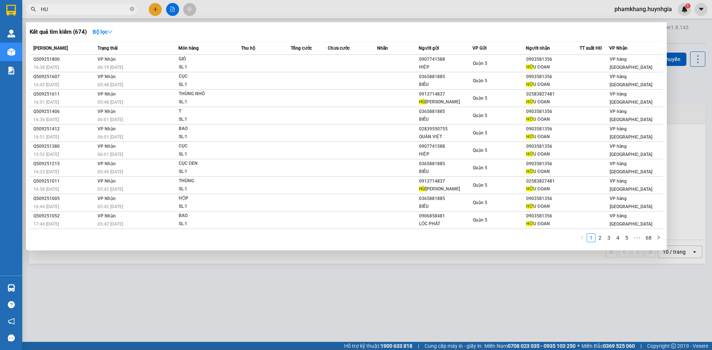
type input "H"
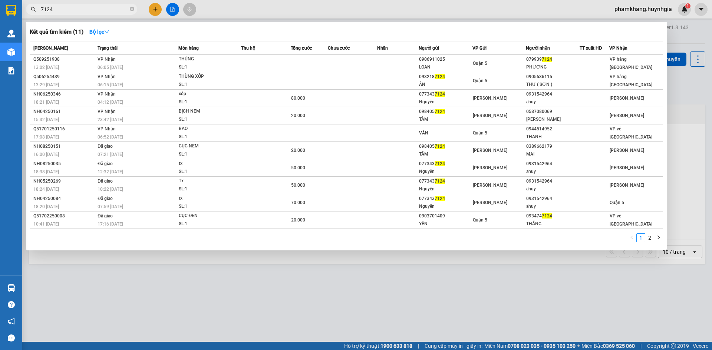
click at [80, 7] on input "7124" at bounding box center [84, 9] width 87 height 8
type input "7"
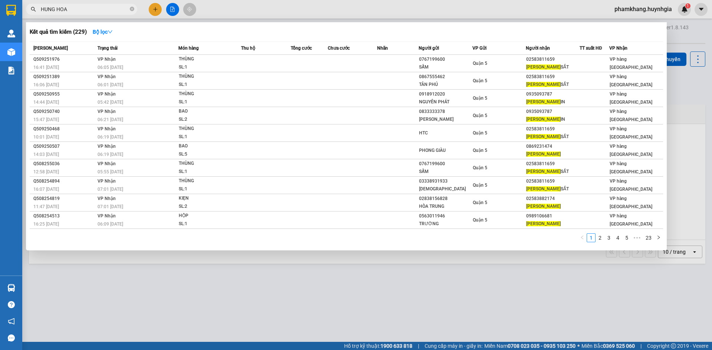
click at [102, 3] on div at bounding box center [356, 175] width 712 height 350
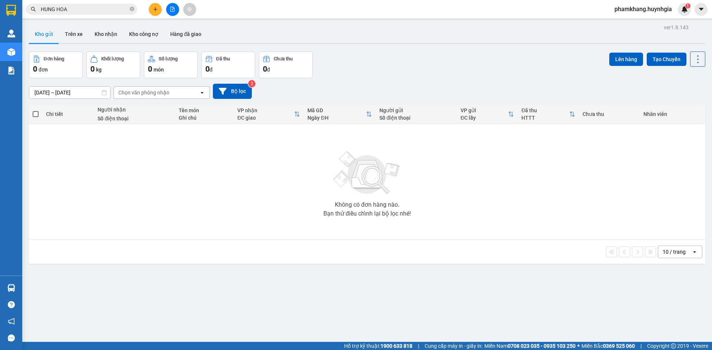
click at [72, 12] on input "HUNG HOA" at bounding box center [84, 9] width 87 height 8
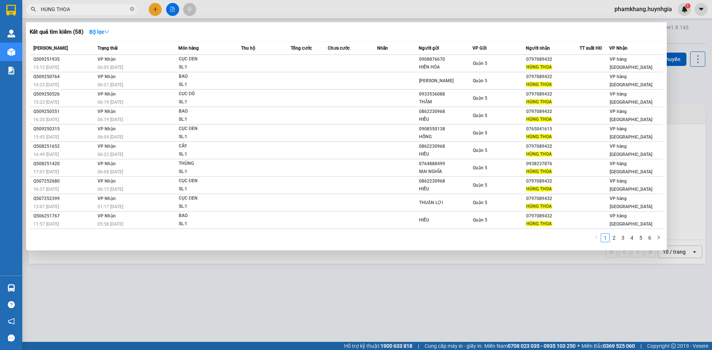
click at [75, 9] on input "HUNG THOA" at bounding box center [84, 9] width 87 height 8
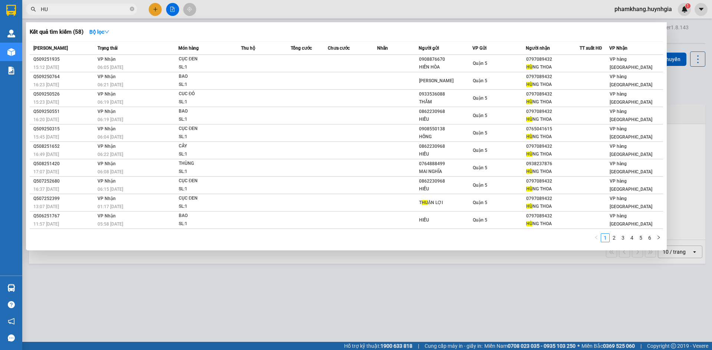
type input "H"
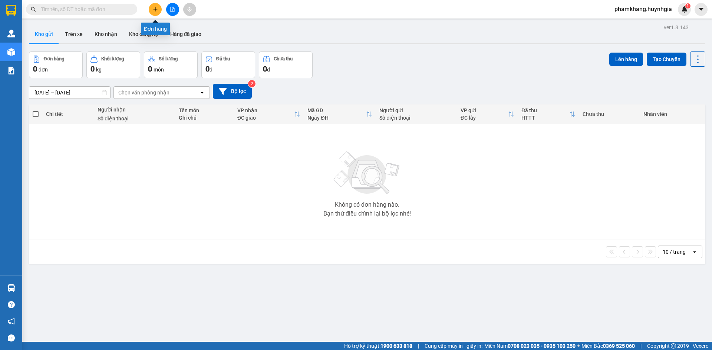
click at [156, 8] on icon "plus" at bounding box center [155, 9] width 5 height 5
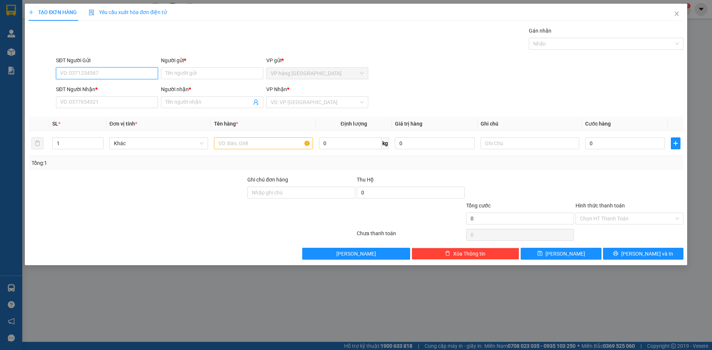
click at [123, 73] on input "SĐT Người Gửi" at bounding box center [107, 73] width 102 height 12
type input "0986931651"
click at [173, 75] on input "Người gửi *" at bounding box center [212, 73] width 102 height 12
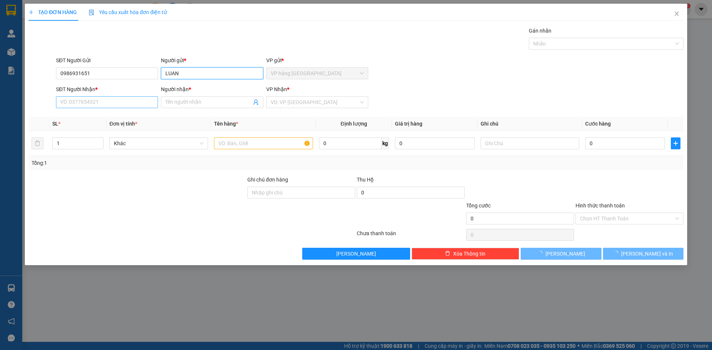
type input "LUAN"
click at [106, 103] on input "SĐT Người Nhận *" at bounding box center [107, 102] width 102 height 12
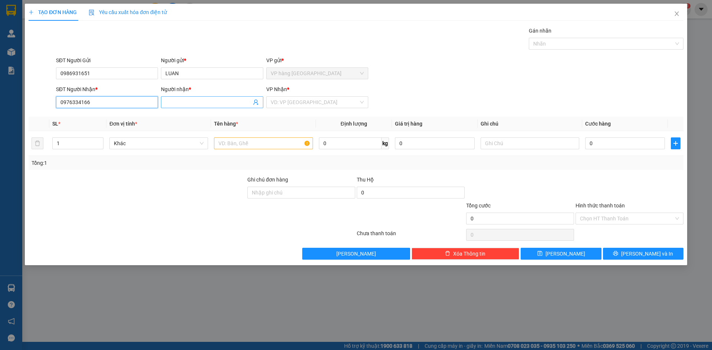
type input "0976334166"
click at [182, 103] on input "Người nhận *" at bounding box center [208, 102] width 86 height 8
type input "DÚC"
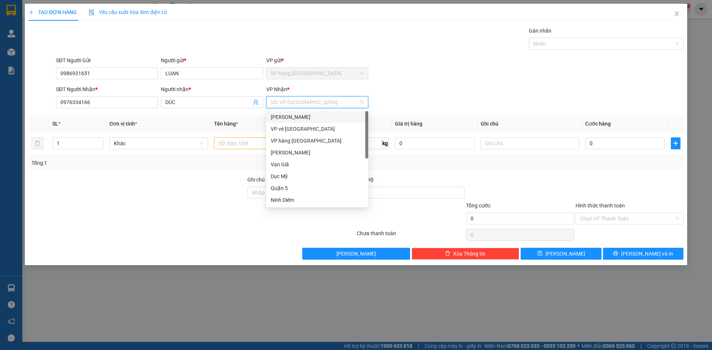
click at [281, 102] on input "search" at bounding box center [315, 102] width 88 height 11
click at [304, 114] on div "Phạm Ngũ Lão" at bounding box center [317, 117] width 93 height 8
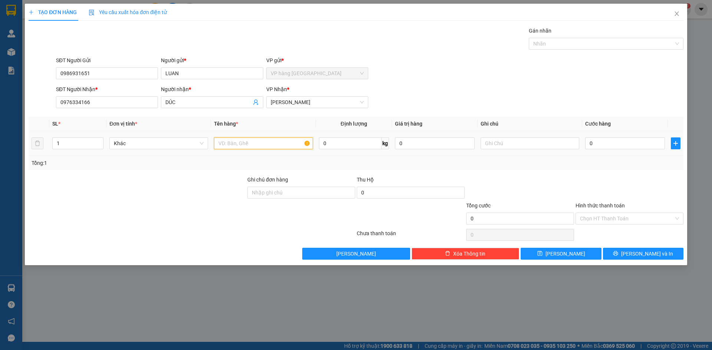
click at [226, 142] on input "text" at bounding box center [263, 144] width 99 height 12
click at [74, 146] on input "1" at bounding box center [78, 143] width 50 height 11
click at [232, 145] on input "text" at bounding box center [263, 144] width 99 height 12
type input "2THUNG"
click at [607, 145] on input "0" at bounding box center [625, 144] width 80 height 12
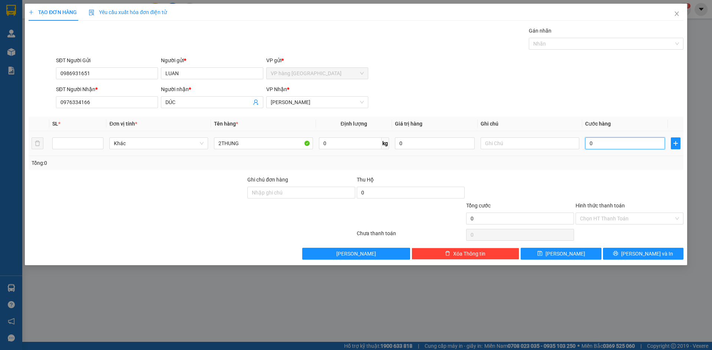
type input "1"
type input "10"
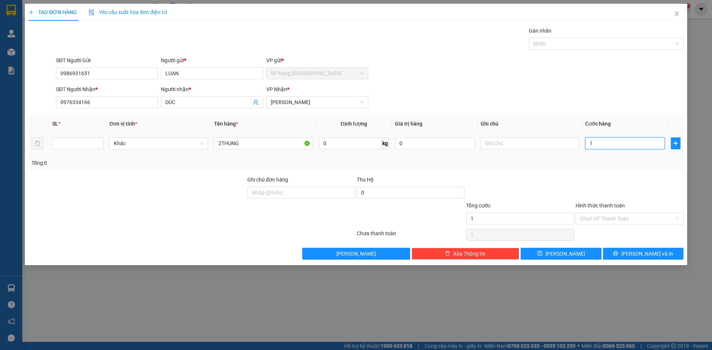
type input "10"
type input "100"
type input "100.000"
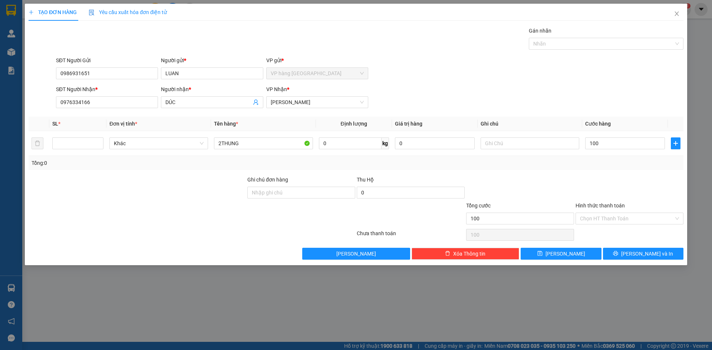
type input "100.000"
click at [514, 209] on div "Tổng cước" at bounding box center [520, 207] width 108 height 11
click at [613, 215] on input "Hình thức thanh toán" at bounding box center [627, 218] width 94 height 11
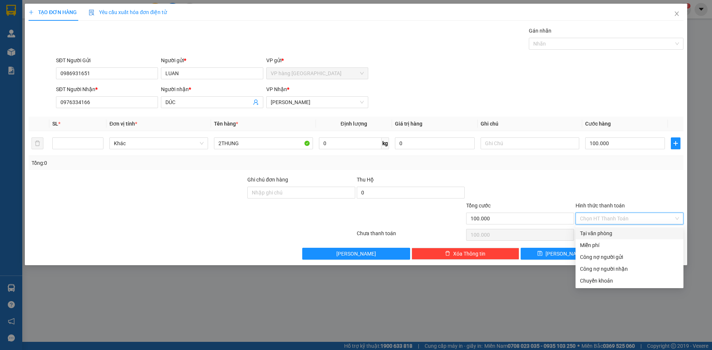
click at [538, 188] on div at bounding box center [519, 189] width 109 height 26
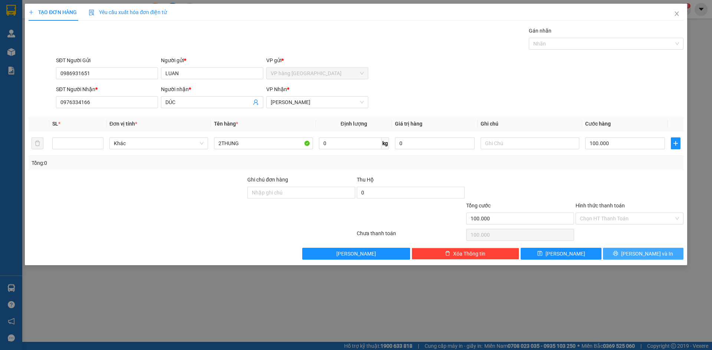
click at [648, 257] on span "Lưu và In" at bounding box center [647, 254] width 52 height 8
click at [539, 188] on div at bounding box center [519, 189] width 109 height 26
click at [645, 252] on span "Lưu và In" at bounding box center [647, 254] width 52 height 8
click at [202, 102] on input "DÚC" at bounding box center [208, 102] width 86 height 8
type input "D"
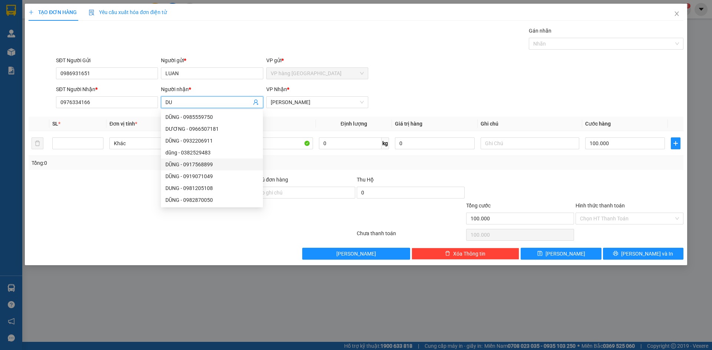
type input "DUC"
click at [179, 116] on div "ĐỨC - 0966161244" at bounding box center [211, 117] width 93 height 8
type input "0966161244"
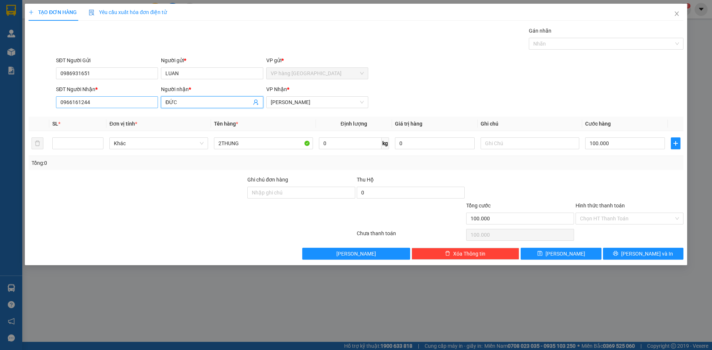
type input "ĐỨC"
click at [95, 107] on input "0966161244" at bounding box center [107, 102] width 102 height 12
type input "0976334166"
click at [86, 146] on input "number" at bounding box center [78, 143] width 50 height 11
type input "2"
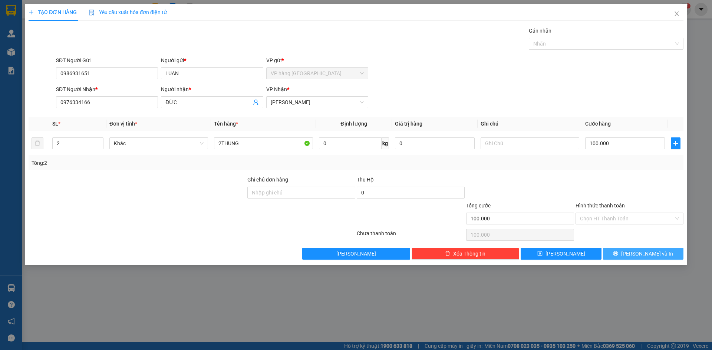
click at [618, 251] on icon "printer" at bounding box center [615, 253] width 5 height 5
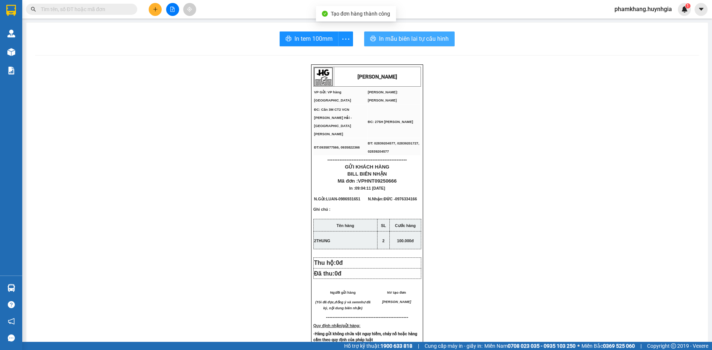
click at [402, 37] on span "In mẫu biên lai tự cấu hình" at bounding box center [414, 38] width 70 height 9
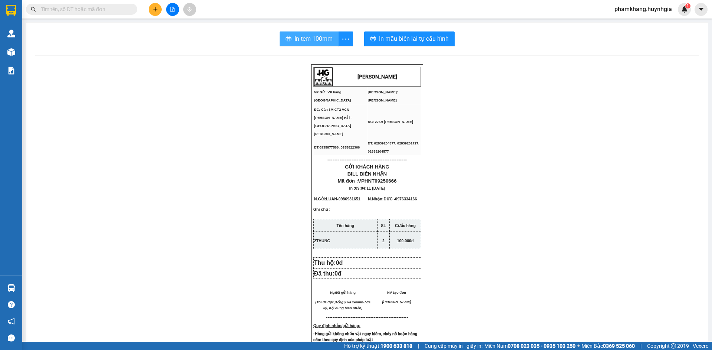
click at [311, 37] on span "In tem 100mm" at bounding box center [313, 38] width 38 height 9
click at [403, 37] on span "In mẫu biên lai tự cấu hình" at bounding box center [414, 38] width 70 height 9
click at [408, 36] on span "In mẫu biên lai tự cấu hình" at bounding box center [414, 38] width 70 height 9
click at [322, 39] on span "In tem 100mm" at bounding box center [313, 38] width 38 height 9
click at [99, 12] on input "text" at bounding box center [84, 9] width 87 height 8
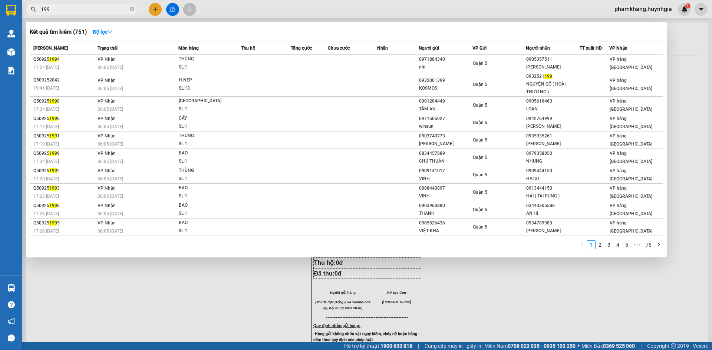
click at [59, 6] on input "199" at bounding box center [84, 9] width 87 height 8
click at [59, 13] on input "199" at bounding box center [84, 9] width 87 height 8
type input "1"
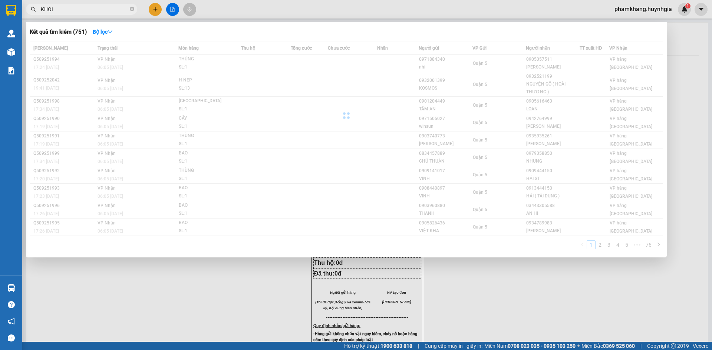
type input "KHOI"
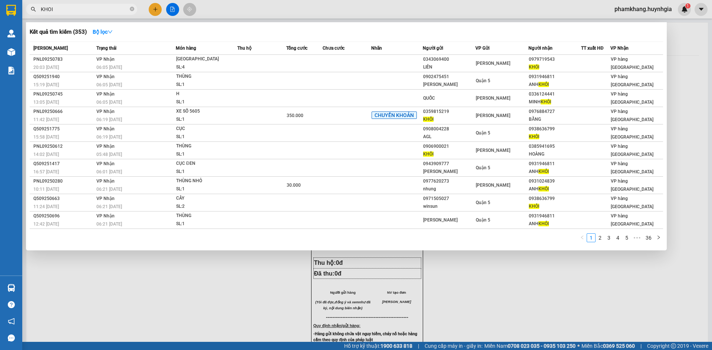
click at [75, 5] on span "KHOI" at bounding box center [81, 9] width 111 height 11
click at [157, 12] on div at bounding box center [356, 175] width 712 height 350
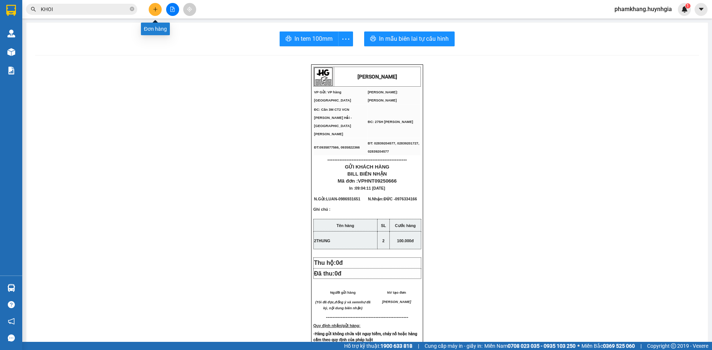
click at [157, 12] on button at bounding box center [155, 9] width 13 height 13
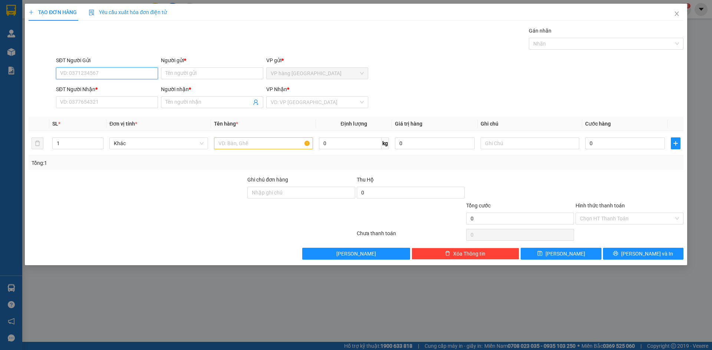
click at [136, 75] on input "SĐT Người Gửi" at bounding box center [107, 73] width 102 height 12
type input "0395410682"
click at [134, 88] on div "0395410682 - HẰNG" at bounding box center [106, 88] width 93 height 8
type input "HẰNG"
type input "0706041940"
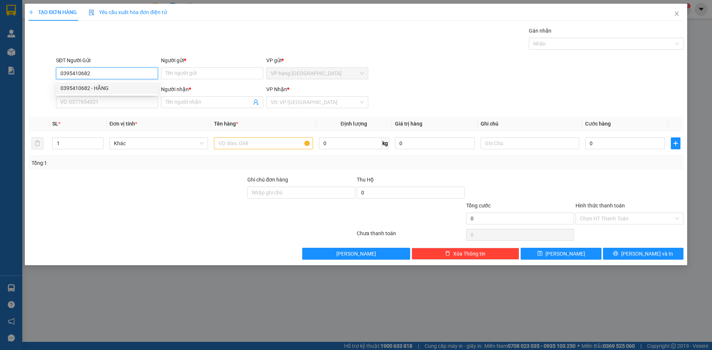
type input "UYÊN"
type input "0395410682"
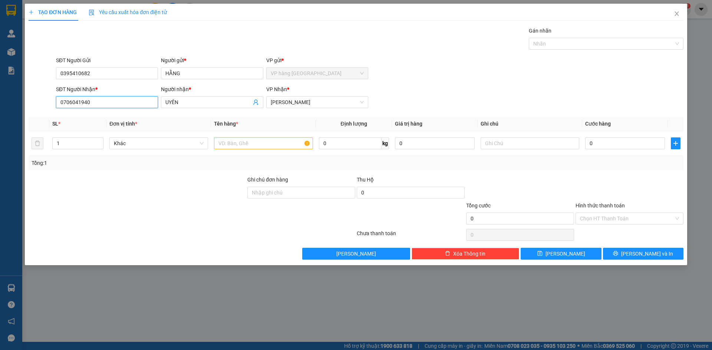
click at [138, 100] on input "0706041940" at bounding box center [107, 102] width 102 height 12
type input "0945709966"
click at [192, 96] on div "Người nhận *" at bounding box center [212, 90] width 102 height 11
click at [186, 105] on input "UYÊN" at bounding box center [208, 102] width 86 height 8
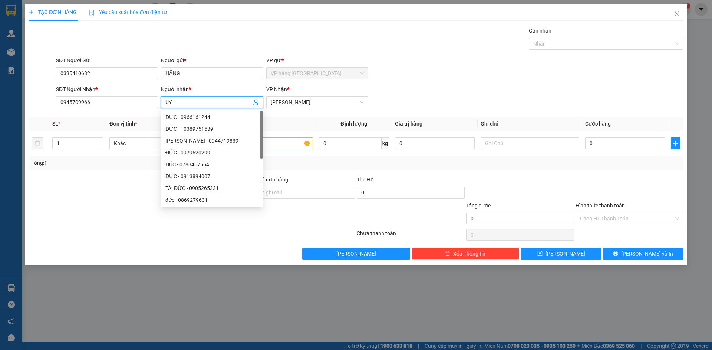
type input "U"
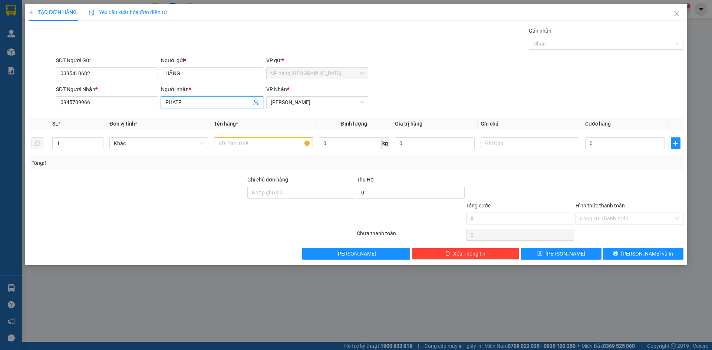
click at [186, 105] on input "PHATF" at bounding box center [208, 102] width 86 height 8
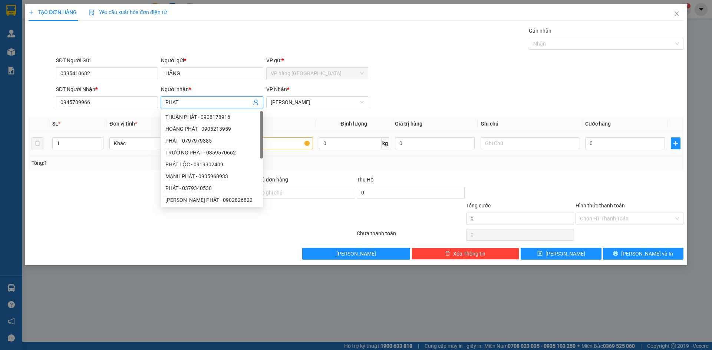
type input "PHAT"
click at [278, 142] on input "text" at bounding box center [263, 144] width 99 height 12
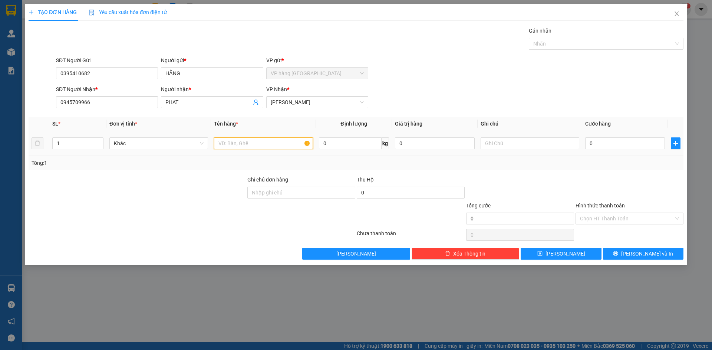
click at [244, 141] on input "text" at bounding box center [263, 144] width 99 height 12
click at [245, 144] on input "KIẼNOP" at bounding box center [263, 144] width 99 height 12
type input "KIẼN XOP"
click at [603, 143] on input "0" at bounding box center [625, 144] width 80 height 12
type input "3"
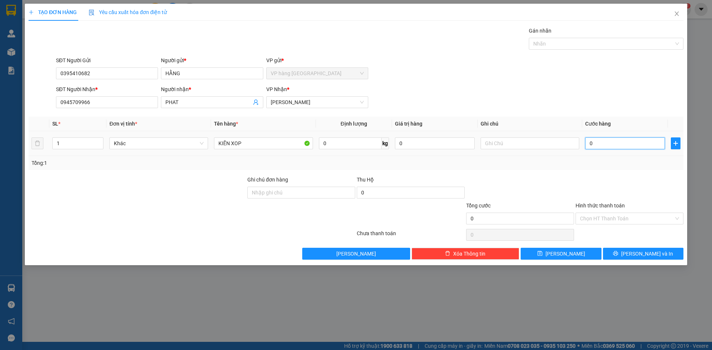
type input "3"
type input "30"
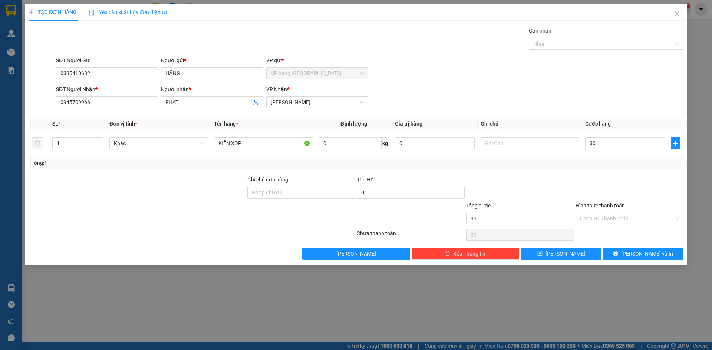
type input "30.000"
click at [522, 208] on div "Tổng cước" at bounding box center [520, 207] width 108 height 11
click at [629, 216] on input "Hình thức thanh toán" at bounding box center [627, 218] width 94 height 11
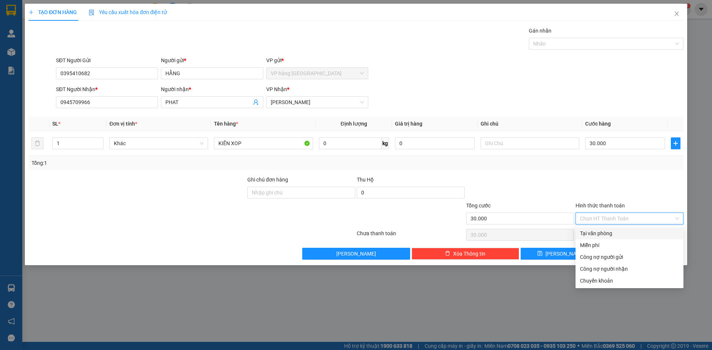
click at [638, 232] on div "Tại văn phòng" at bounding box center [629, 233] width 99 height 8
type input "0"
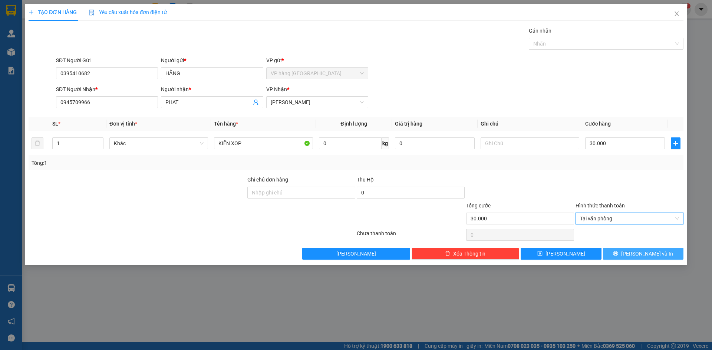
click at [648, 251] on span "Lưu và In" at bounding box center [647, 254] width 52 height 8
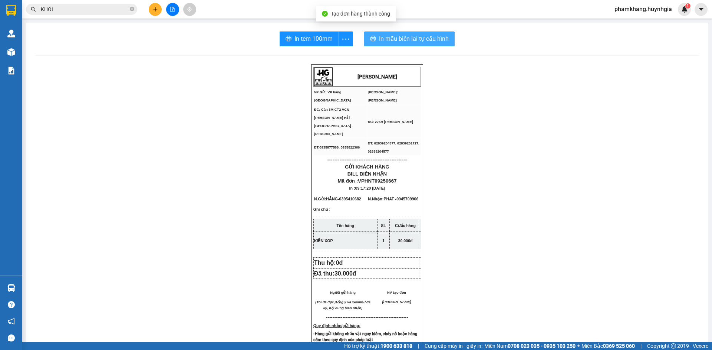
click at [394, 39] on span "In mẫu biên lai tự cấu hình" at bounding box center [414, 38] width 70 height 9
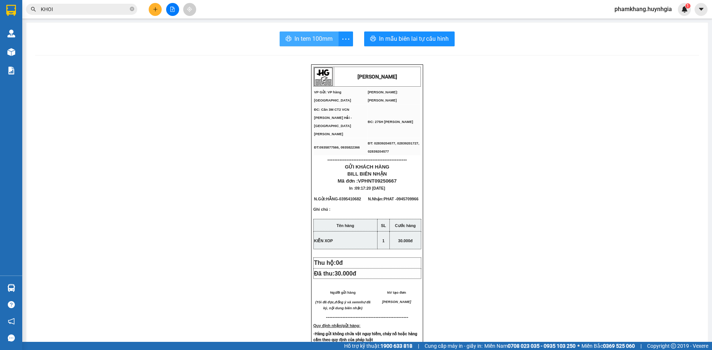
click at [301, 37] on span "In tem 100mm" at bounding box center [313, 38] width 38 height 9
click at [66, 10] on input "KHOI" at bounding box center [84, 9] width 87 height 8
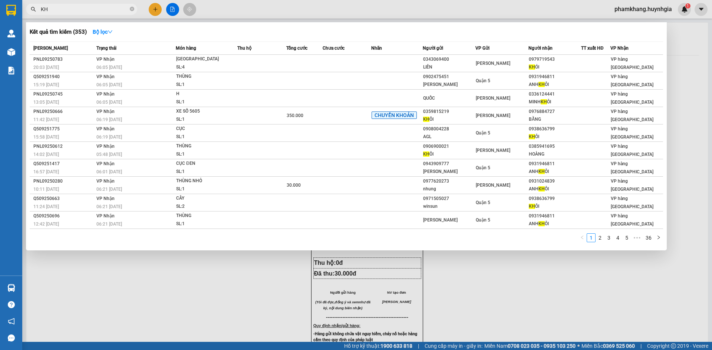
type input "K"
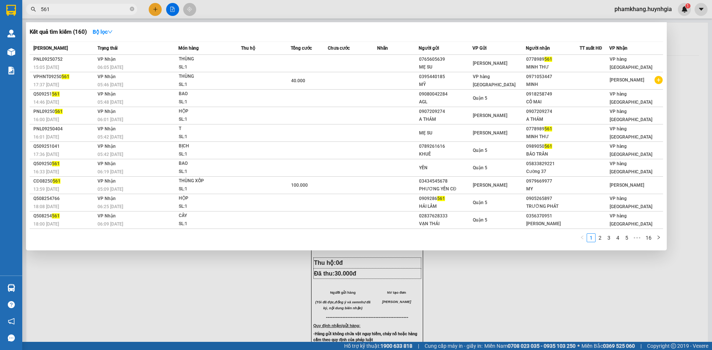
type input "561"
click at [156, 10] on div at bounding box center [356, 175] width 712 height 350
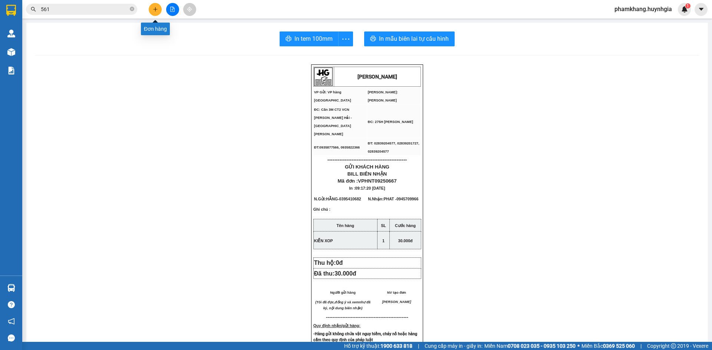
click at [156, 10] on icon "plus" at bounding box center [155, 9] width 5 height 5
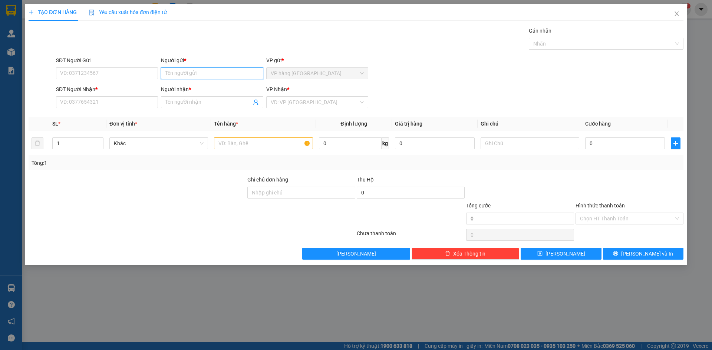
click at [178, 75] on input "Người gửi *" at bounding box center [212, 73] width 102 height 12
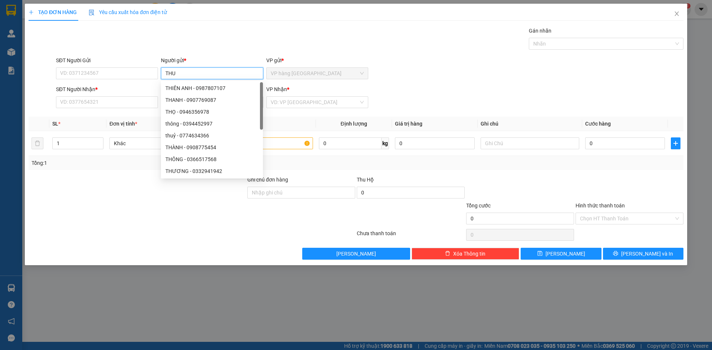
type input "THUC"
click at [188, 99] on div "PHAN THỨC - 0988174180" at bounding box center [222, 100] width 114 height 8
type input "0988174180"
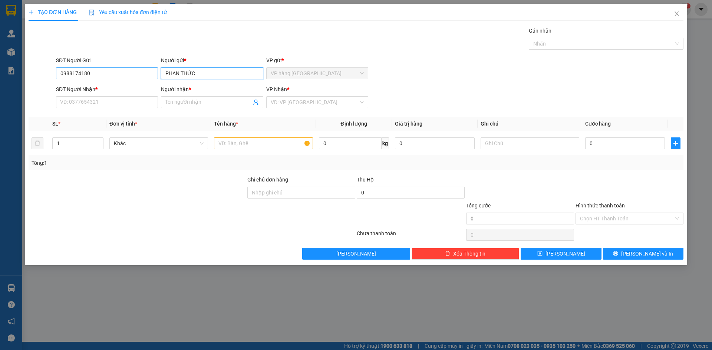
type input "PHAN THỨC"
click at [105, 75] on input "0988174180" at bounding box center [107, 73] width 102 height 12
click at [198, 71] on input "PHAN THỨC" at bounding box center [212, 73] width 102 height 12
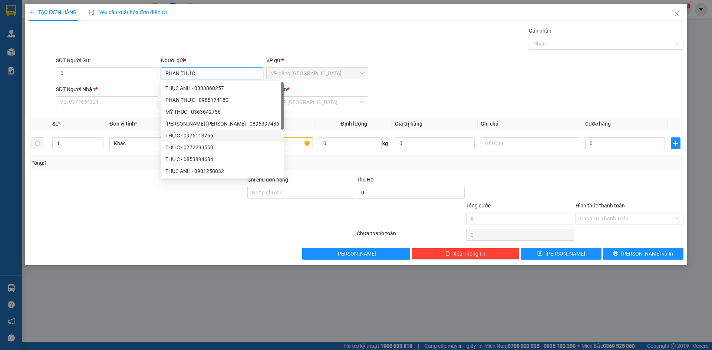
click at [172, 138] on div "THỨC - 0975113766" at bounding box center [222, 136] width 114 height 8
type input "0975113766"
type input "THỨC"
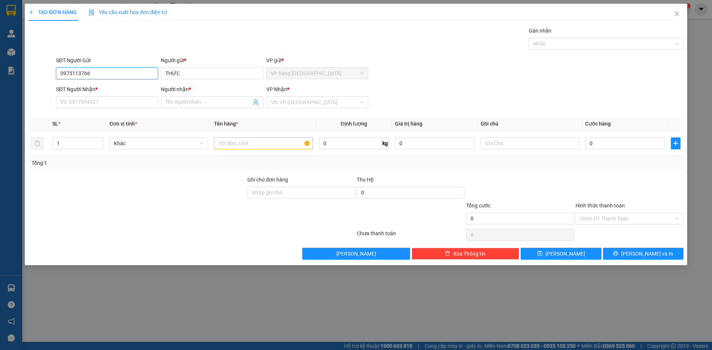
click at [100, 74] on input "0975113766" at bounding box center [107, 73] width 102 height 12
type input "0782557272"
click at [99, 106] on input "SĐT Người Nhận *" at bounding box center [107, 102] width 102 height 12
click at [172, 102] on input "Người nhận *" at bounding box center [208, 102] width 86 height 8
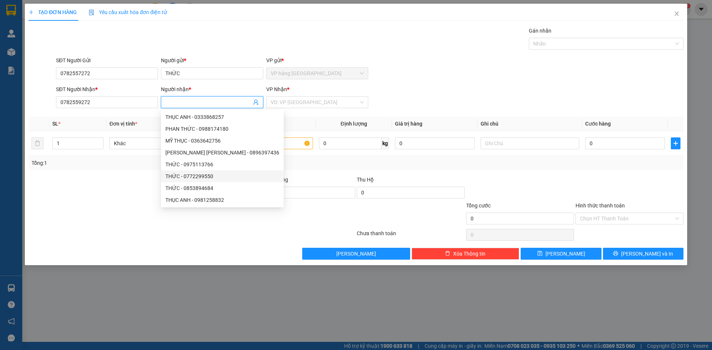
click at [176, 178] on div "THỨC - 0772299550" at bounding box center [222, 176] width 114 height 8
type input "0772299550"
type input "THỨC"
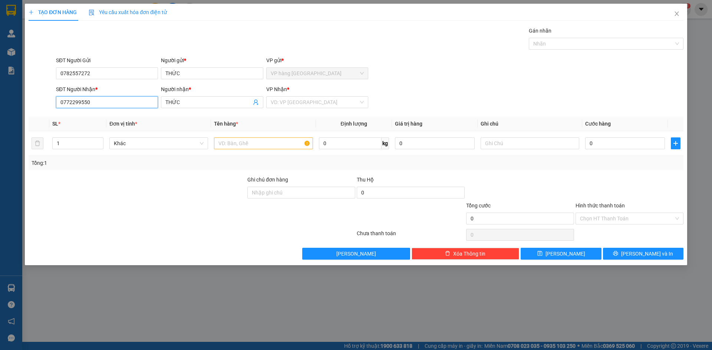
click at [108, 105] on input "0772299550" at bounding box center [107, 102] width 102 height 12
type input "082559272"
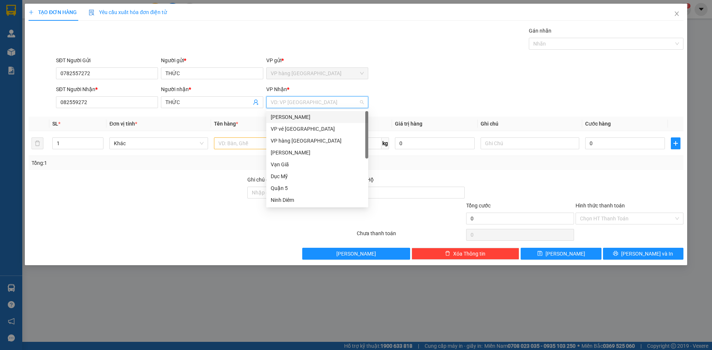
click at [289, 101] on input "search" at bounding box center [315, 102] width 88 height 11
click at [312, 114] on div "Phạm Ngũ Lão" at bounding box center [317, 117] width 93 height 8
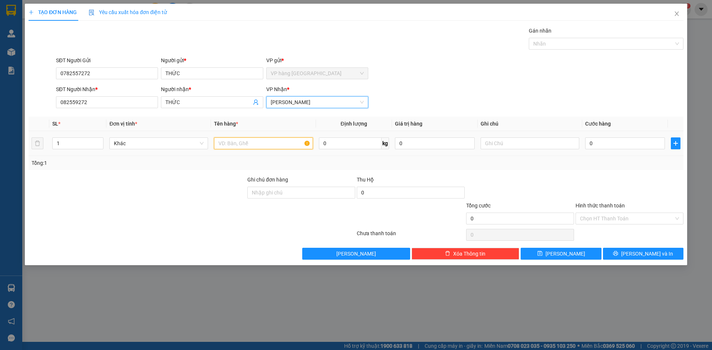
click at [231, 146] on input "text" at bounding box center [263, 144] width 99 height 12
type input "XE SO"
click at [608, 146] on input "0" at bounding box center [625, 144] width 80 height 12
type input "3"
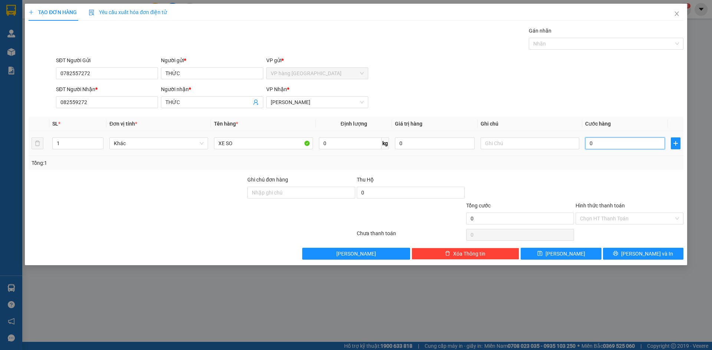
type input "3"
type input "30"
type input "300"
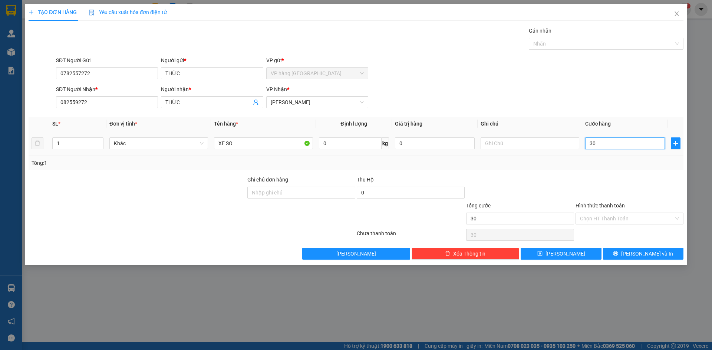
type input "300"
type input "300.000"
click at [497, 204] on div "Tổng cước" at bounding box center [520, 207] width 108 height 11
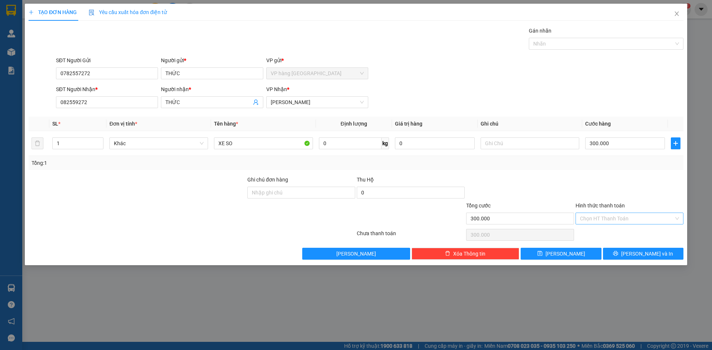
click at [619, 219] on input "Hình thức thanh toán" at bounding box center [627, 218] width 94 height 11
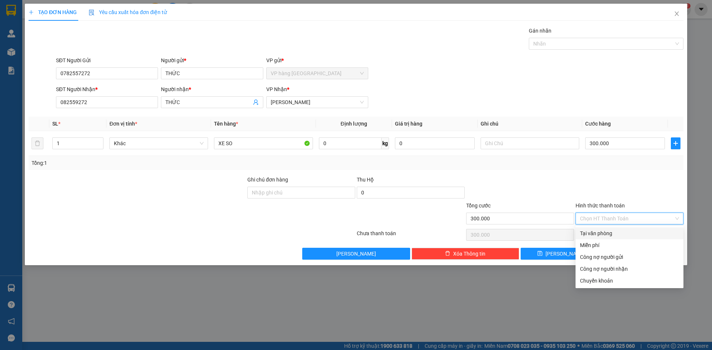
click at [636, 234] on div "Tại văn phòng" at bounding box center [629, 233] width 99 height 8
type input "0"
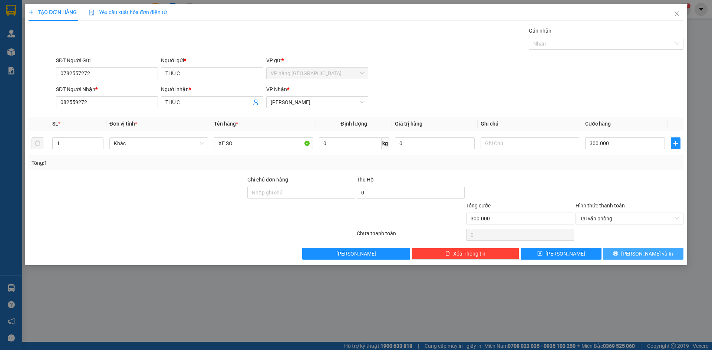
click at [641, 258] on button "Lưu và In" at bounding box center [643, 254] width 80 height 12
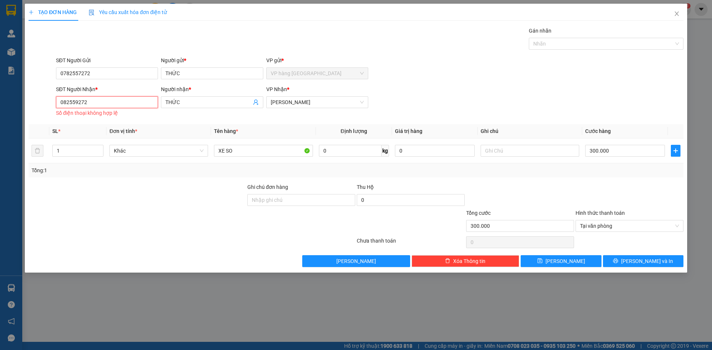
click at [106, 106] on input "082559272" at bounding box center [107, 102] width 102 height 12
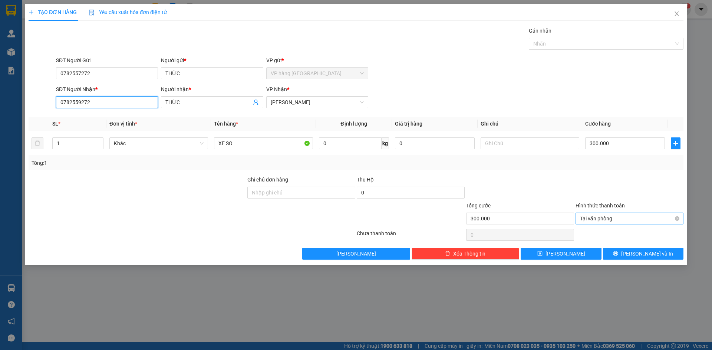
click at [641, 214] on span "Tại văn phòng" at bounding box center [629, 218] width 99 height 11
type input "0782559272"
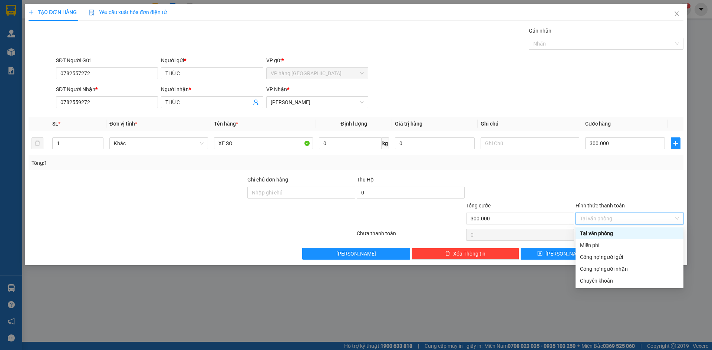
click at [633, 235] on div "Tại văn phòng" at bounding box center [629, 233] width 99 height 8
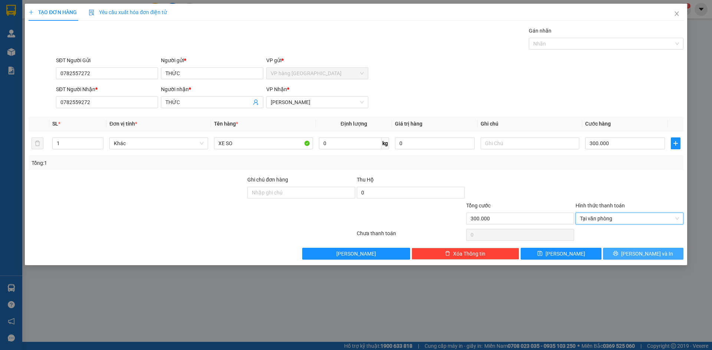
click at [647, 256] on span "Lưu và In" at bounding box center [647, 254] width 52 height 8
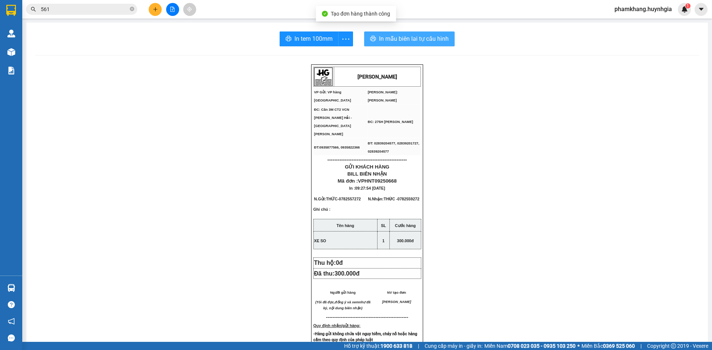
click at [409, 40] on span "In mẫu biên lai tự cấu hình" at bounding box center [414, 38] width 70 height 9
click at [398, 39] on span "In mẫu biên lai tự cấu hình" at bounding box center [414, 38] width 70 height 9
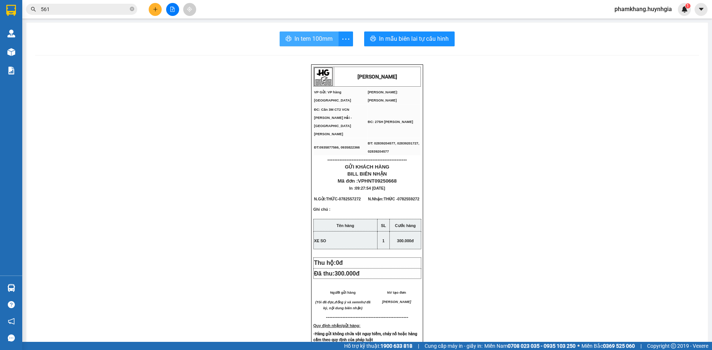
click at [315, 34] on span "In tem 100mm" at bounding box center [313, 38] width 38 height 9
click at [73, 12] on input "561" at bounding box center [84, 9] width 87 height 8
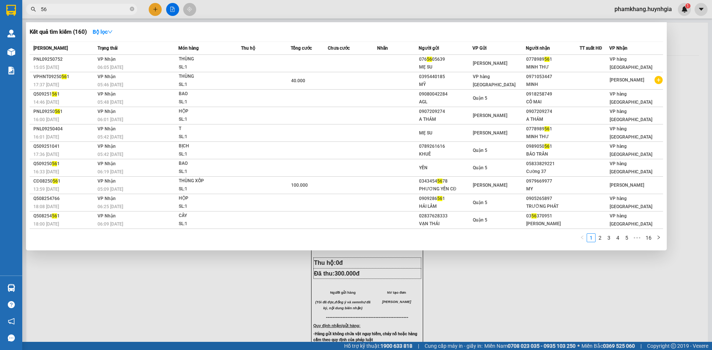
type input "5"
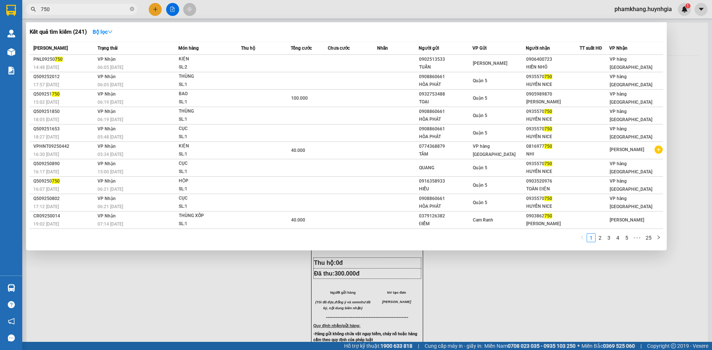
click at [80, 8] on input "750" at bounding box center [84, 9] width 87 height 8
click at [157, 11] on div at bounding box center [356, 175] width 712 height 350
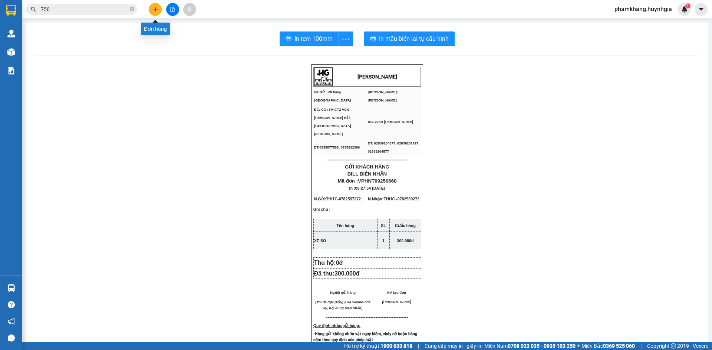
click at [157, 11] on icon "plus" at bounding box center [155, 9] width 5 height 5
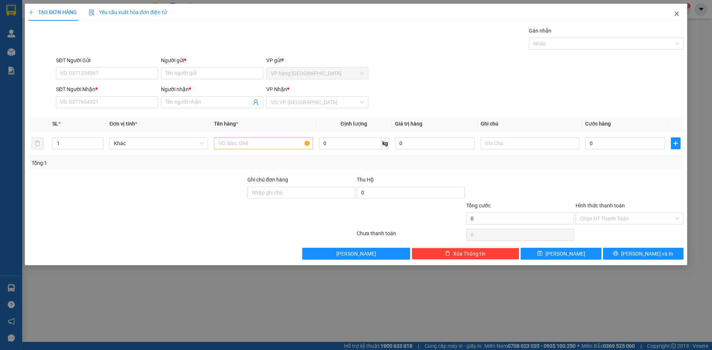
click at [679, 16] on span "Close" at bounding box center [676, 14] width 21 height 21
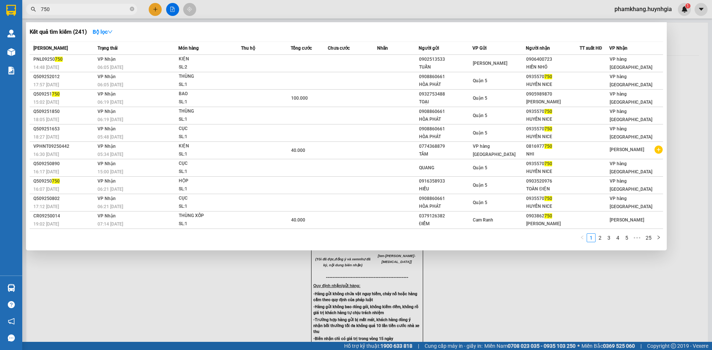
click at [82, 14] on span "750" at bounding box center [81, 9] width 111 height 11
click at [53, 10] on input "750" at bounding box center [84, 9] width 87 height 8
type input "7"
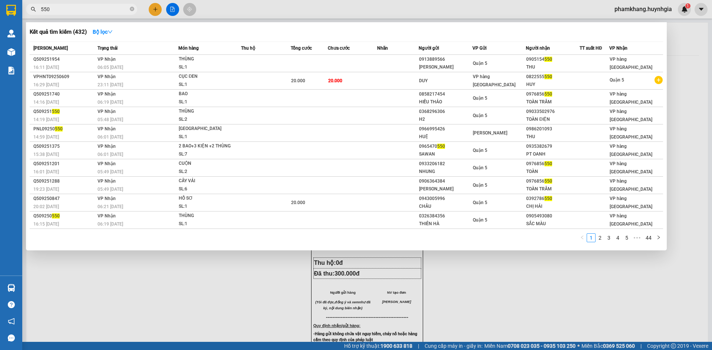
click at [70, 9] on input "550" at bounding box center [84, 9] width 87 height 8
type input "5"
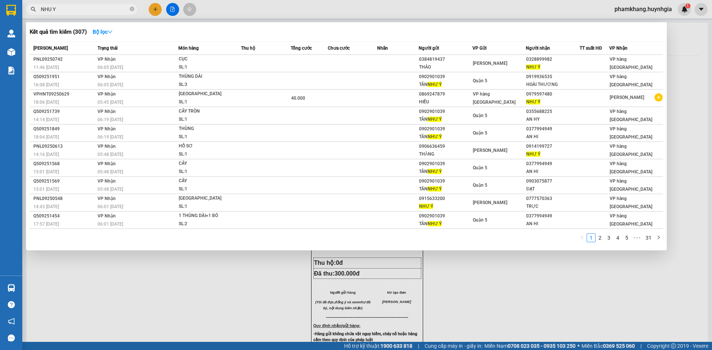
click at [66, 10] on input "NHU Y" at bounding box center [84, 9] width 87 height 8
type input "N"
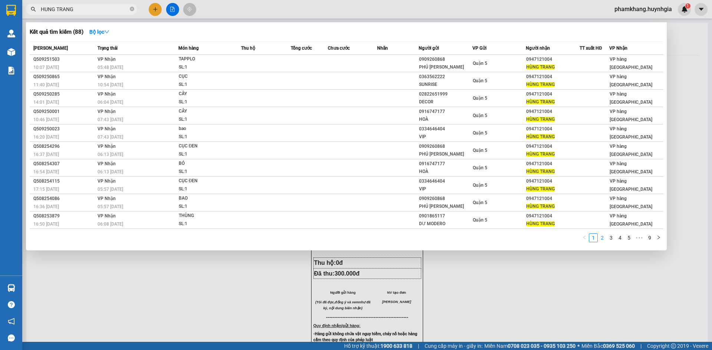
click at [603, 240] on link "2" at bounding box center [602, 238] width 8 height 8
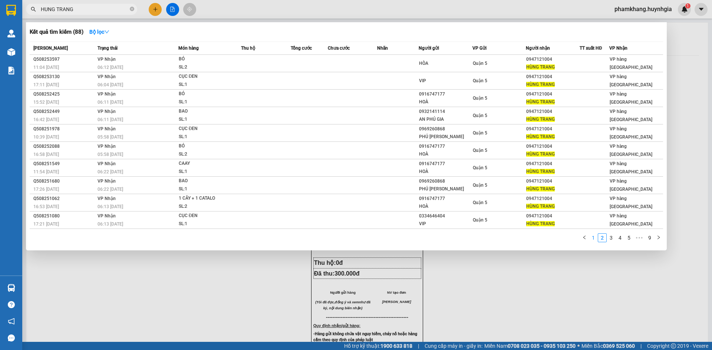
click at [596, 241] on link "1" at bounding box center [593, 238] width 8 height 8
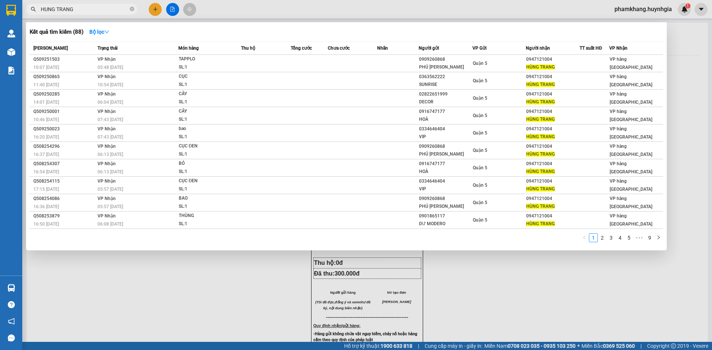
click at [81, 10] on input "HUNG TRANG" at bounding box center [84, 9] width 87 height 8
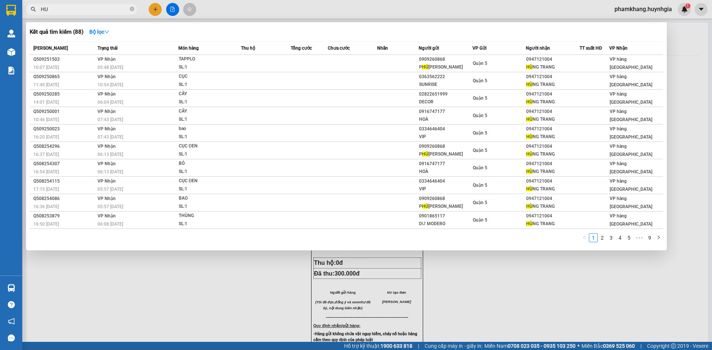
type input "H"
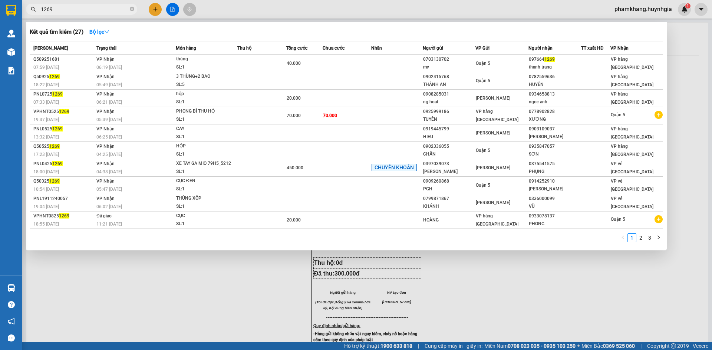
click at [61, 11] on input "1269" at bounding box center [84, 9] width 87 height 8
type input "1"
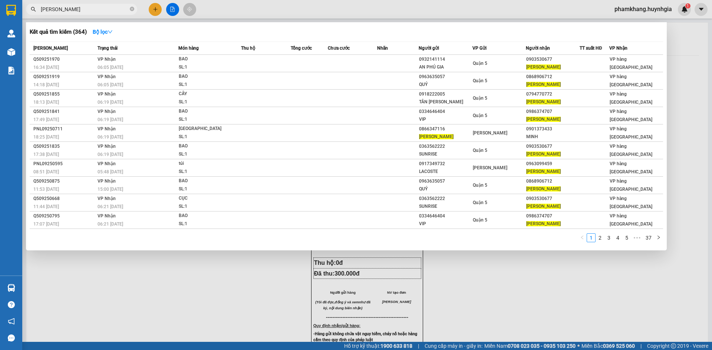
click at [80, 11] on input "MINH ANH" at bounding box center [84, 9] width 87 height 8
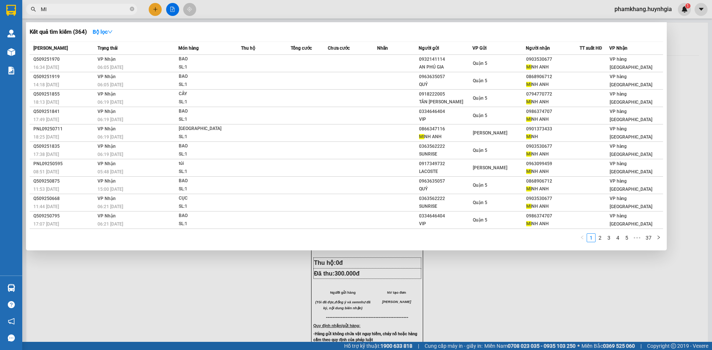
type input "M"
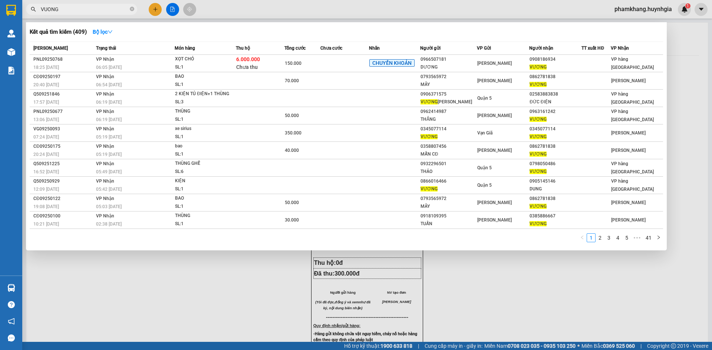
type input "VUONG"
click at [157, 10] on div at bounding box center [356, 175] width 712 height 350
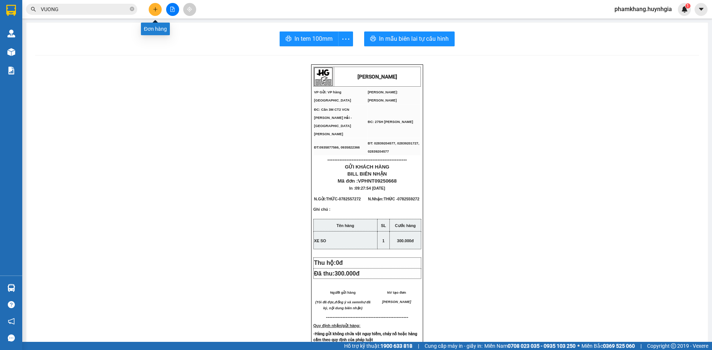
click at [157, 10] on icon "plus" at bounding box center [155, 9] width 5 height 5
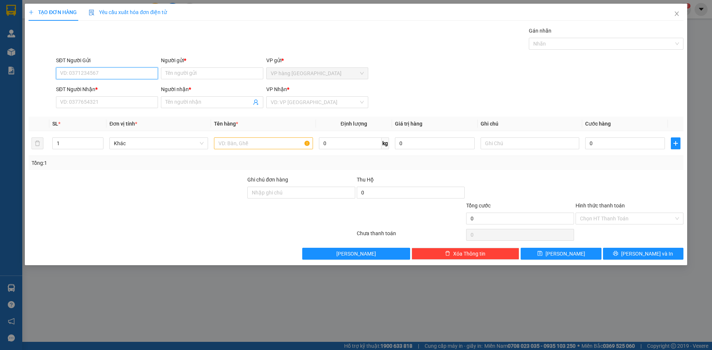
click at [125, 75] on input "SĐT Người Gửi" at bounding box center [107, 73] width 102 height 12
type input "0908186934"
click at [178, 73] on input "Người gửi *" at bounding box center [212, 73] width 102 height 12
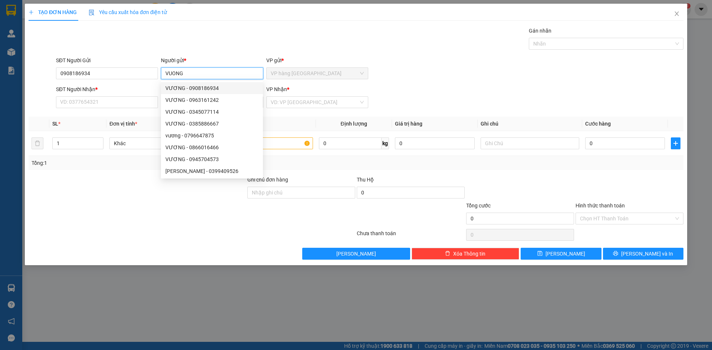
click at [186, 88] on div "VƯƠNG - 0908186934" at bounding box center [211, 88] width 93 height 8
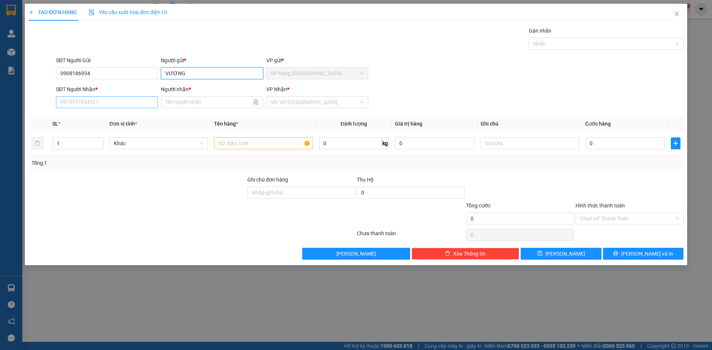
type input "VƯƠNG"
click at [115, 102] on input "SĐT Người Nhận *" at bounding box center [107, 102] width 102 height 12
type input "0966507181"
click at [172, 102] on input "Người nhận *" at bounding box center [208, 102] width 86 height 8
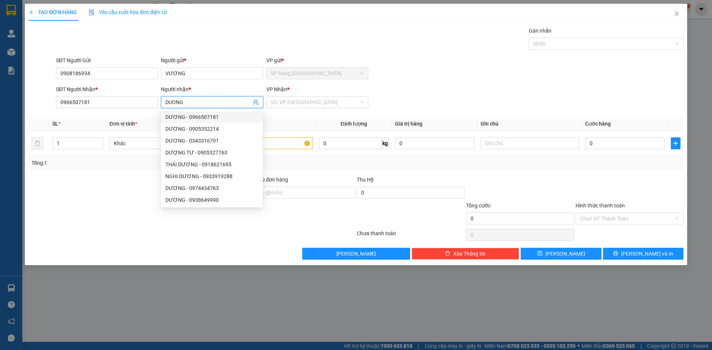
click at [183, 119] on div "DƯƠNG - 0966507181" at bounding box center [211, 117] width 93 height 8
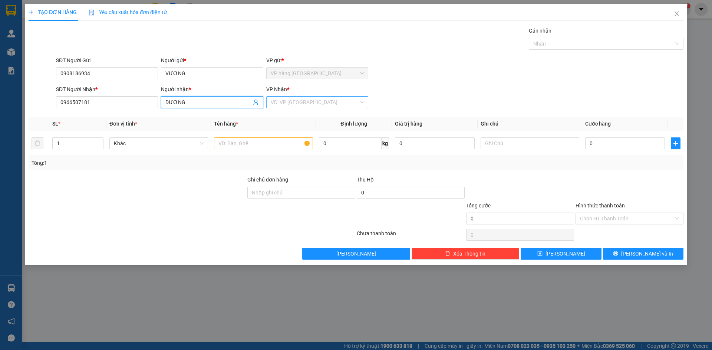
type input "DƯƠNG"
click at [302, 105] on input "search" at bounding box center [315, 102] width 88 height 11
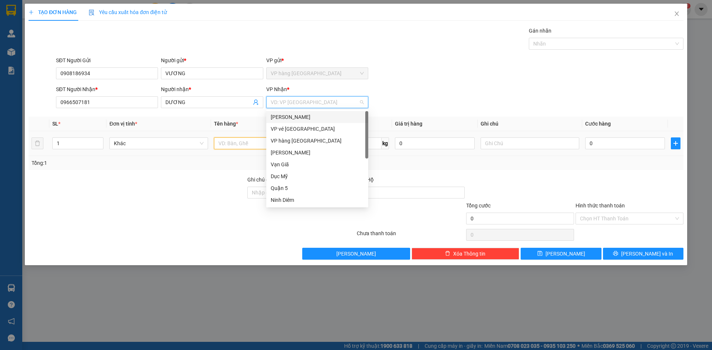
click at [239, 146] on input "text" at bounding box center [263, 144] width 99 height 12
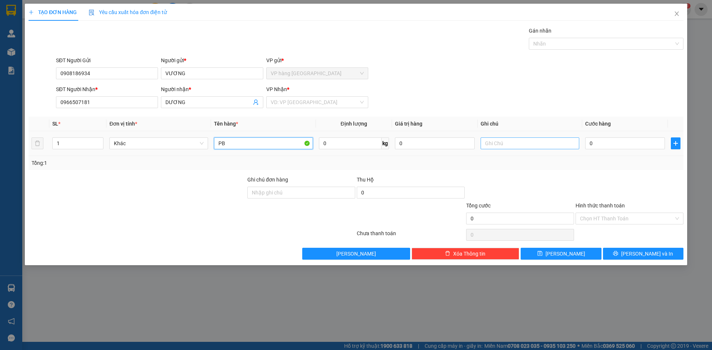
type input "PB"
click at [490, 146] on input "text" at bounding box center [529, 144] width 99 height 12
click at [514, 146] on input "THU HO" at bounding box center [529, 144] width 99 height 12
click at [513, 144] on input "THU HO6" at bounding box center [529, 144] width 99 height 12
click at [513, 144] on input "THU HO-" at bounding box center [529, 144] width 99 height 12
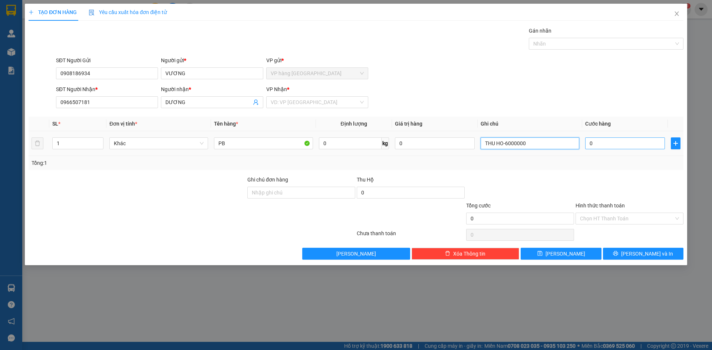
type input "THU HO-6000000"
click at [616, 144] on input "0" at bounding box center [625, 144] width 80 height 12
type input "6"
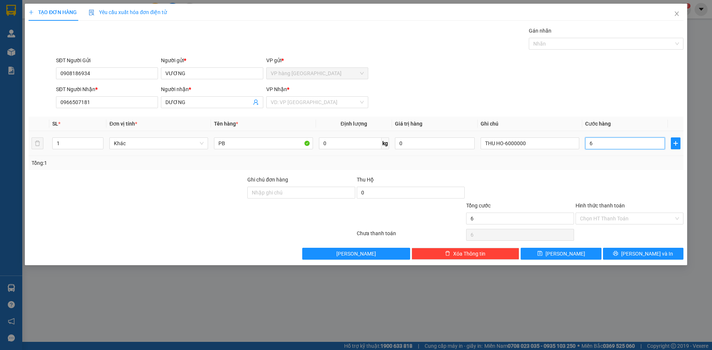
type input "60"
type input "60.000"
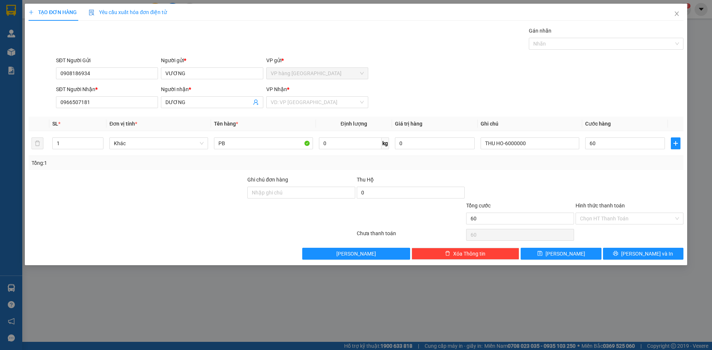
type input "60.000"
click at [505, 205] on div "Tổng cước" at bounding box center [520, 207] width 108 height 11
click at [640, 253] on span "Lưu và In" at bounding box center [647, 254] width 52 height 8
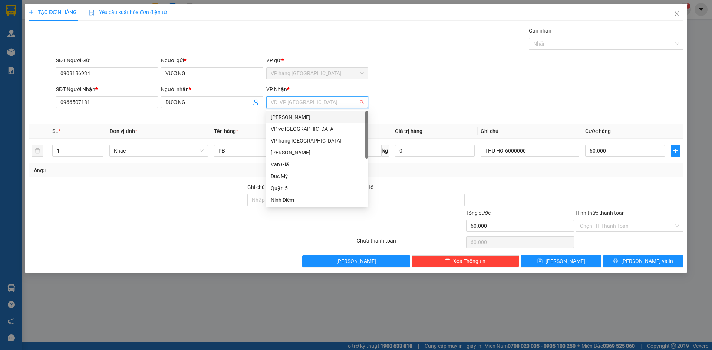
click at [315, 102] on input "search" at bounding box center [315, 102] width 88 height 11
drag, startPoint x: 303, startPoint y: 117, endPoint x: 317, endPoint y: 128, distance: 17.7
click at [305, 118] on div "Phạm Ngũ Lão" at bounding box center [317, 117] width 93 height 8
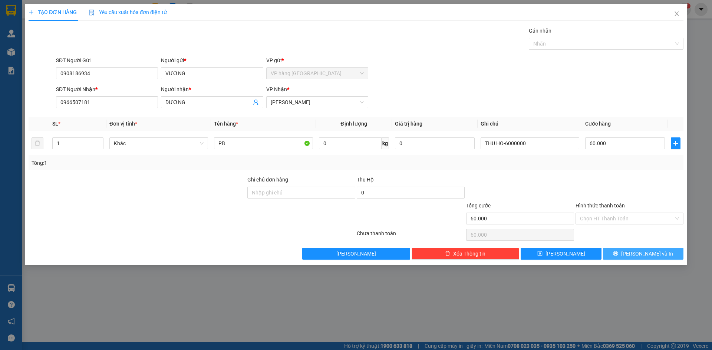
click at [618, 256] on icon "printer" at bounding box center [615, 253] width 5 height 5
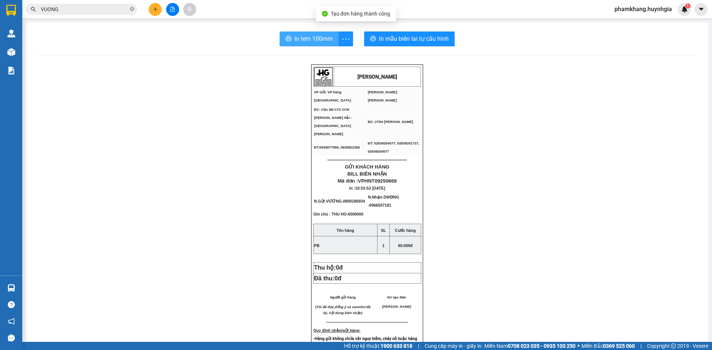
click at [295, 43] on span "In tem 100mm" at bounding box center [313, 38] width 38 height 9
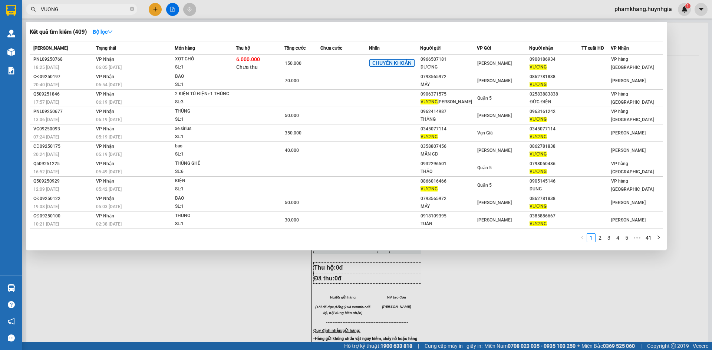
click at [65, 8] on input "VUONG" at bounding box center [84, 9] width 87 height 8
type input "V"
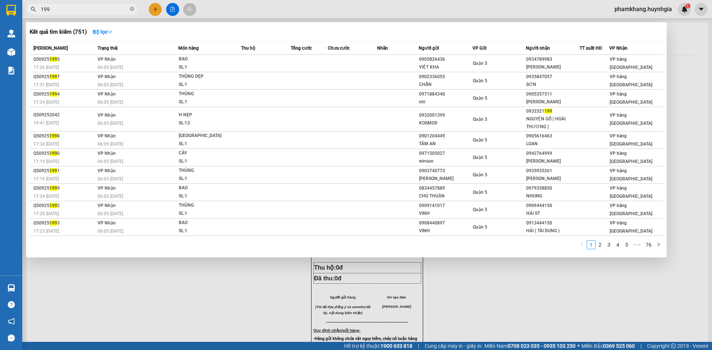
click at [63, 6] on input "199" at bounding box center [84, 9] width 87 height 8
type input "1"
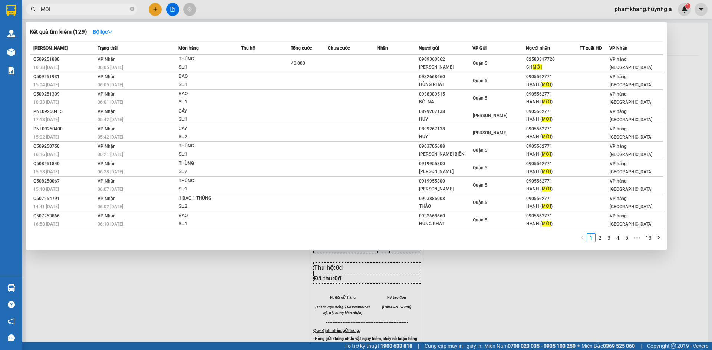
click at [62, 9] on input "MOI" at bounding box center [84, 9] width 87 height 8
type input "M"
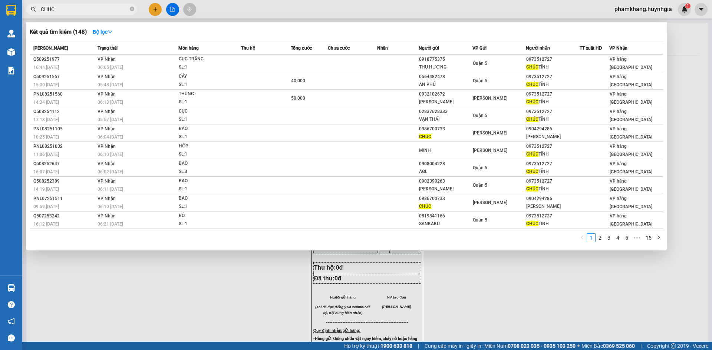
click at [63, 6] on input "CHUC" at bounding box center [84, 9] width 87 height 8
type input "C"
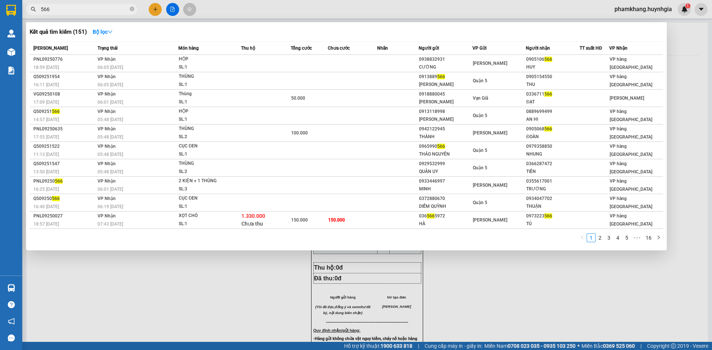
click at [59, 11] on input "566" at bounding box center [84, 9] width 87 height 8
type input "5"
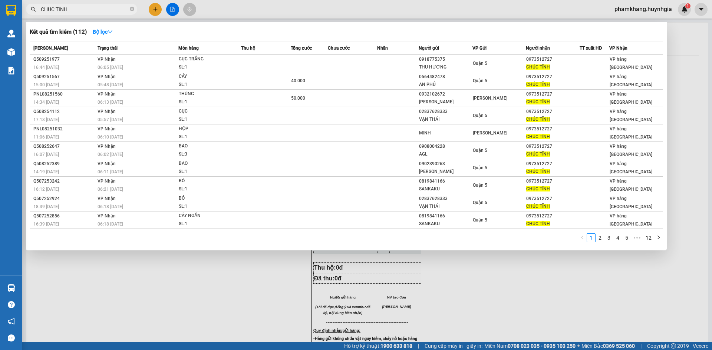
type input "CHUC TINH"
click at [156, 9] on div at bounding box center [356, 175] width 712 height 350
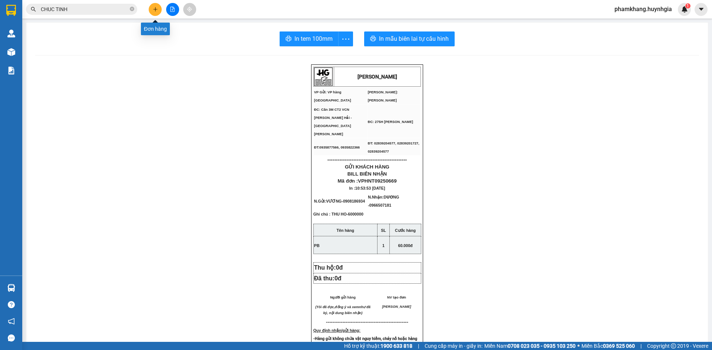
click at [156, 9] on icon "plus" at bounding box center [155, 9] width 4 height 0
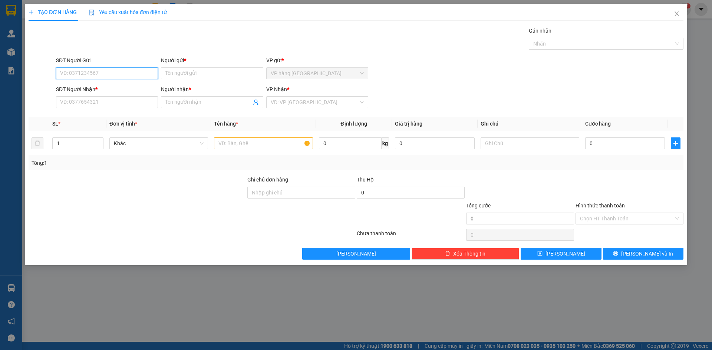
click at [100, 74] on input "SĐT Người Gửi" at bounding box center [107, 73] width 102 height 12
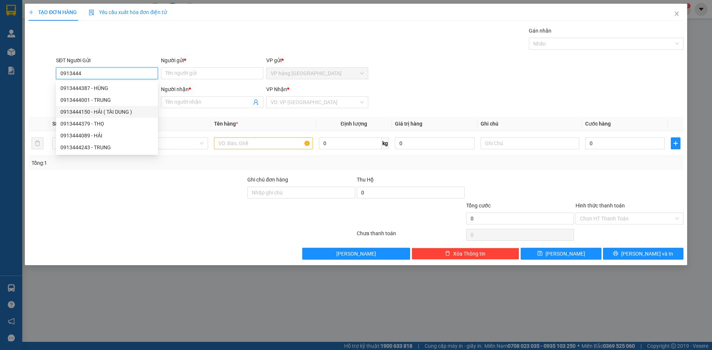
click at [99, 117] on div "0913444150 - HẢI ( TÀI DUNG )" at bounding box center [107, 112] width 102 height 12
type input "0913444150"
type input "HẢI ( TÀI DUNG )"
type input "0902459199"
type input "5 CHÀNG"
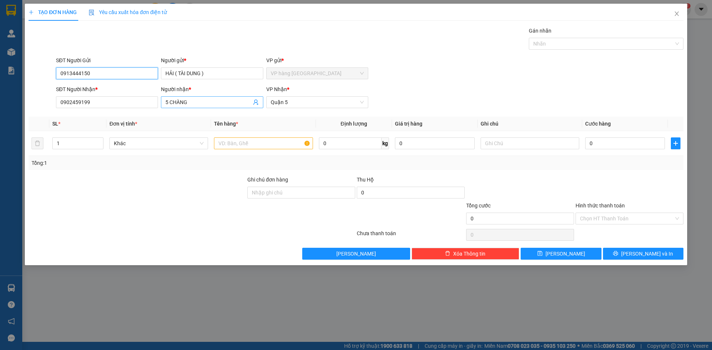
type input "0913444150"
click at [192, 101] on input "5 CHÀNG" at bounding box center [208, 102] width 86 height 8
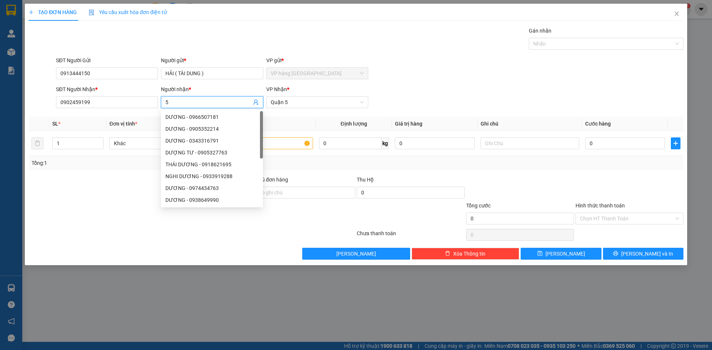
type input "5"
type input "NHIEM"
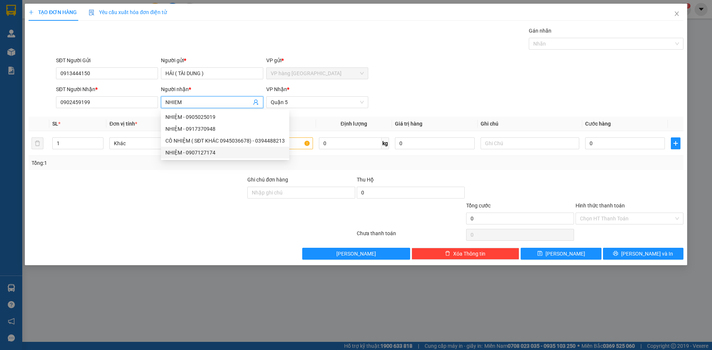
click at [217, 153] on div "NHIỆM - 0907127174" at bounding box center [224, 153] width 119 height 8
type input "0907127174"
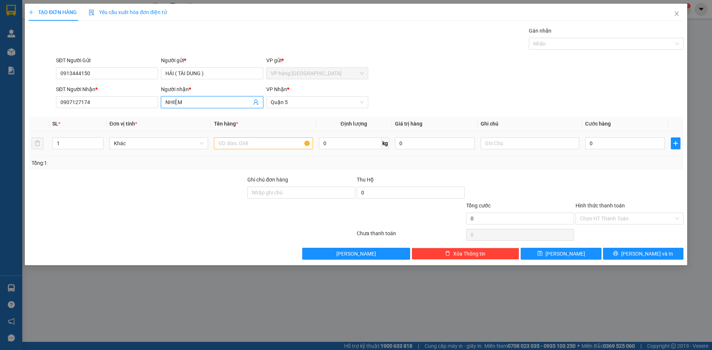
type input "NHIỆM"
click at [231, 145] on input "text" at bounding box center [263, 144] width 99 height 12
type input "HOP"
click at [602, 145] on input "0" at bounding box center [625, 144] width 80 height 12
type input "2"
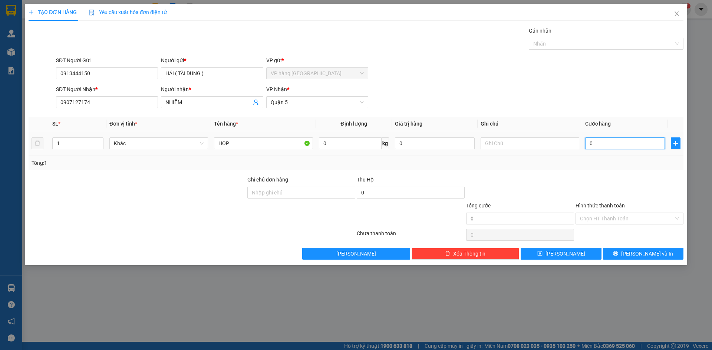
type input "2"
type input "20"
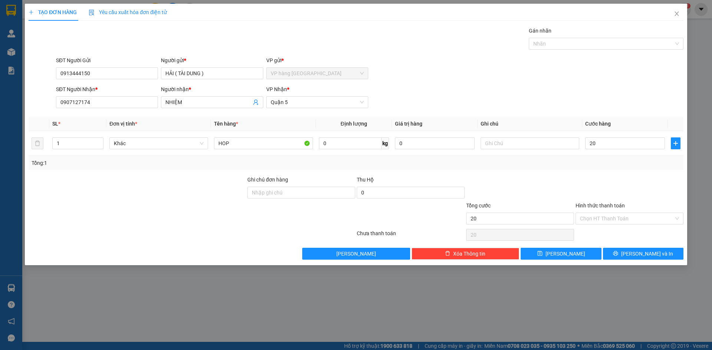
type input "20.000"
click at [510, 206] on div "Tổng cước" at bounding box center [520, 207] width 108 height 11
click at [642, 252] on span "Lưu và In" at bounding box center [647, 254] width 52 height 8
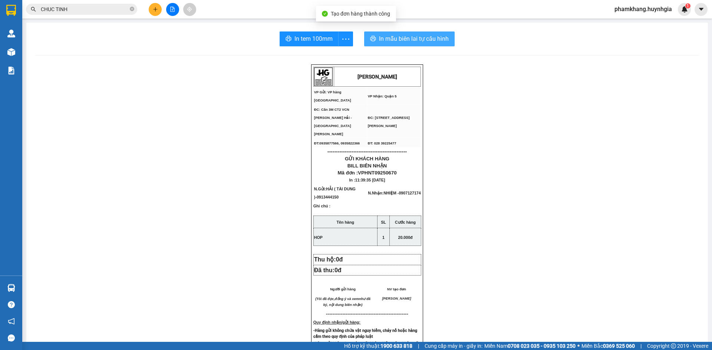
click at [388, 37] on span "In mẫu biên lai tự cấu hình" at bounding box center [414, 38] width 70 height 9
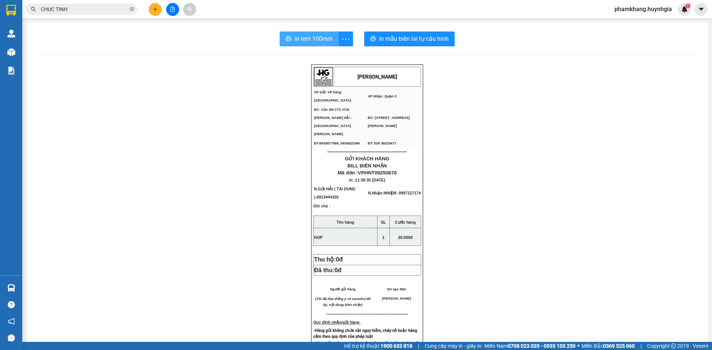
click at [324, 38] on span "In tem 100mm" at bounding box center [313, 38] width 38 height 9
